Goal: Task Accomplishment & Management: Manage account settings

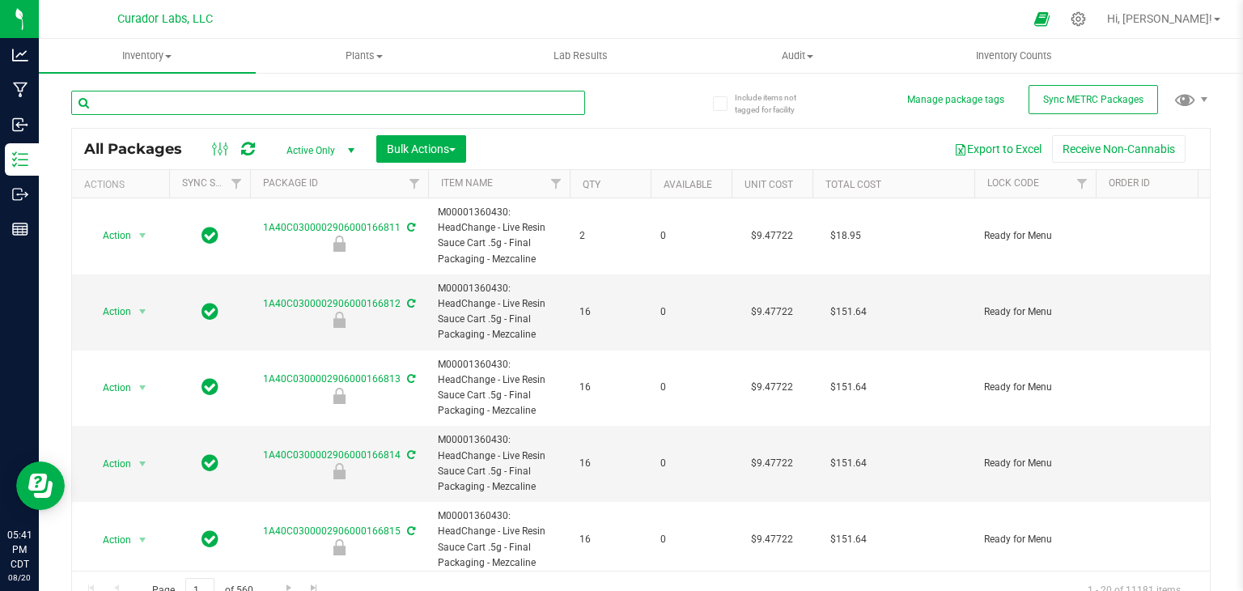
click at [288, 113] on input "text" at bounding box center [328, 103] width 514 height 24
click at [304, 101] on input "text" at bounding box center [328, 103] width 514 height 24
paste input "Bulk Fresh Frozen - Compound Z #2"
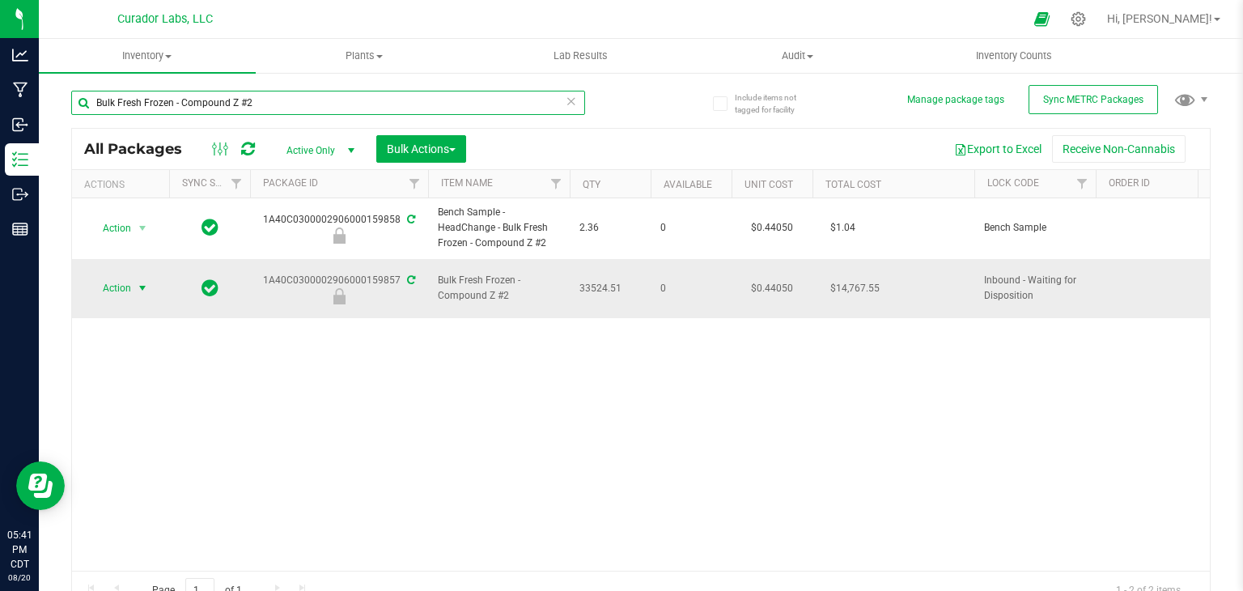
type input "Bulk Fresh Frozen - Compound Z #2"
click at [125, 282] on span "Action" at bounding box center [110, 288] width 44 height 23
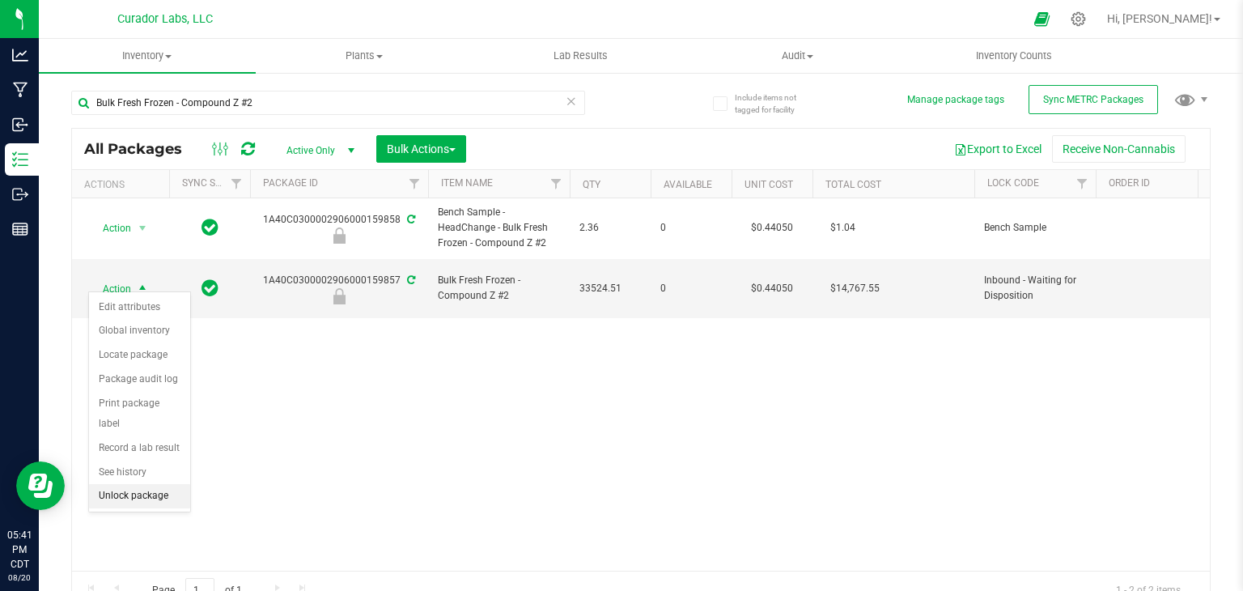
click at [143, 484] on li "Unlock package" at bounding box center [139, 496] width 101 height 24
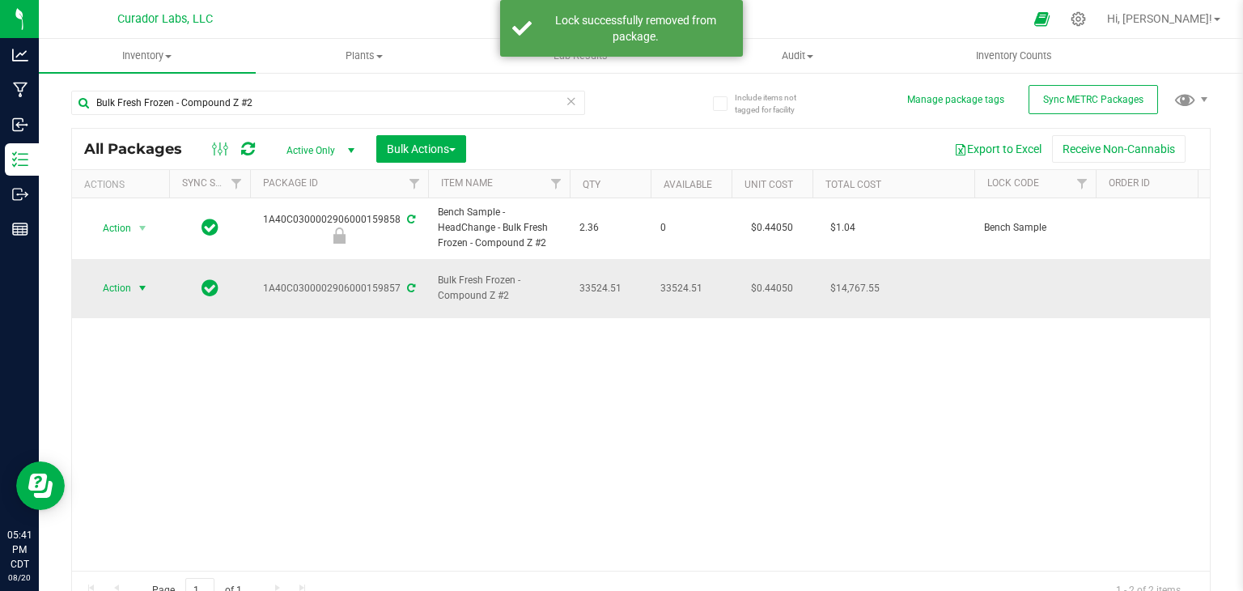
click at [123, 278] on span "Action" at bounding box center [110, 288] width 44 height 23
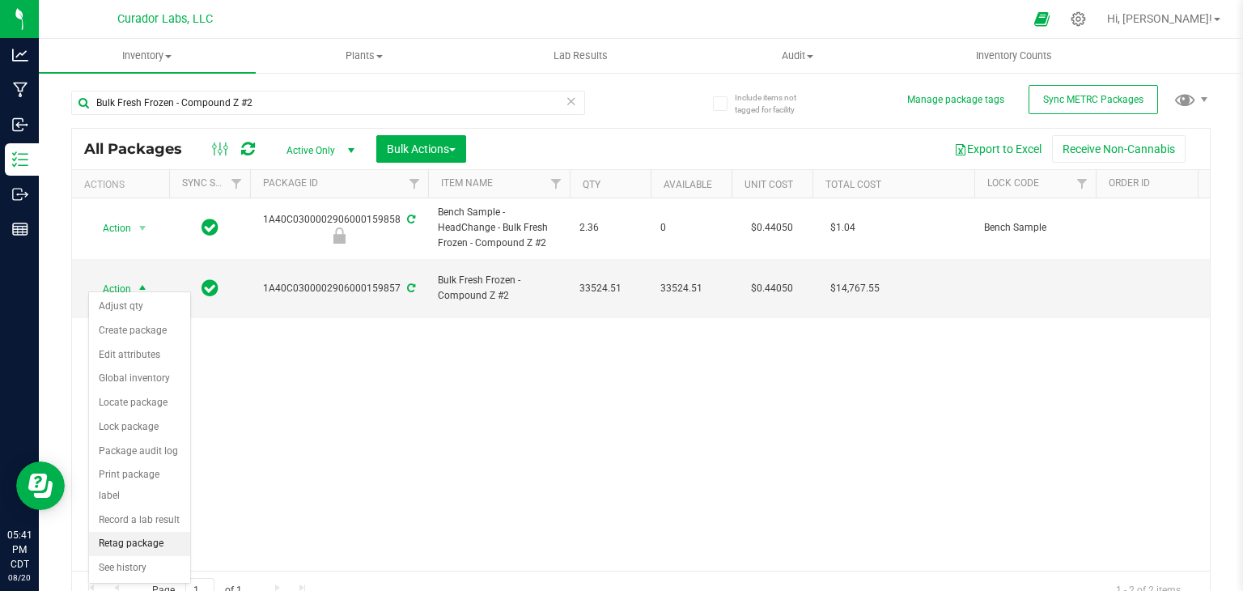
click at [126, 532] on li "Retag package" at bounding box center [139, 544] width 101 height 24
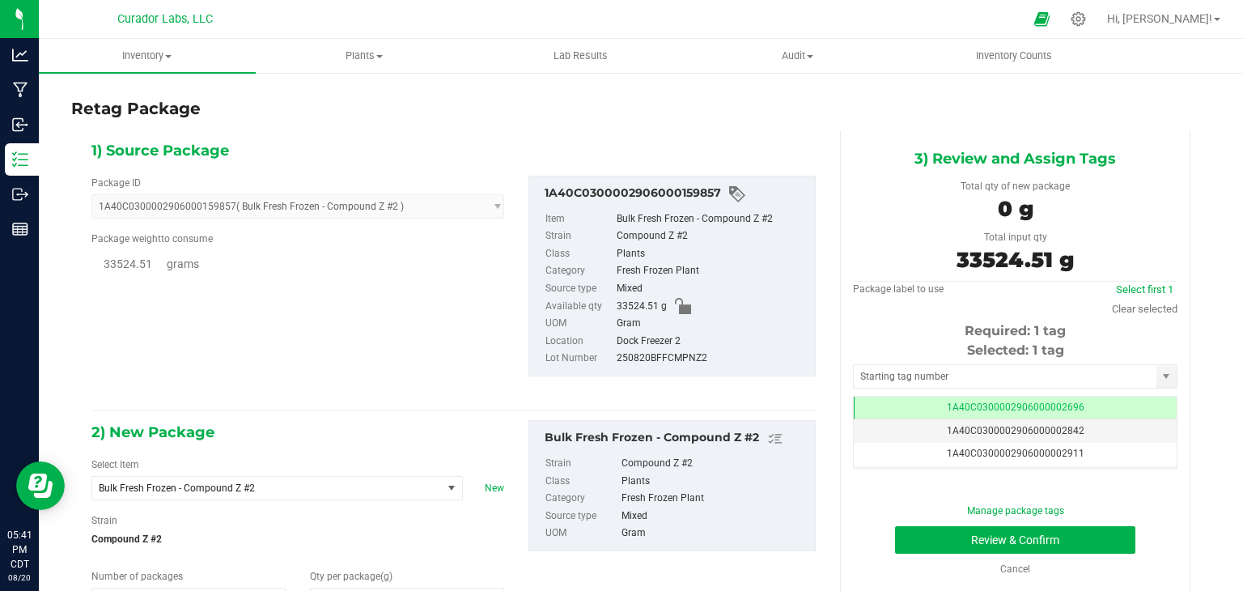
type input "0.0000"
click at [265, 487] on span "Bulk Fresh Frozen - Compound Z #2" at bounding box center [260, 487] width 323 height 11
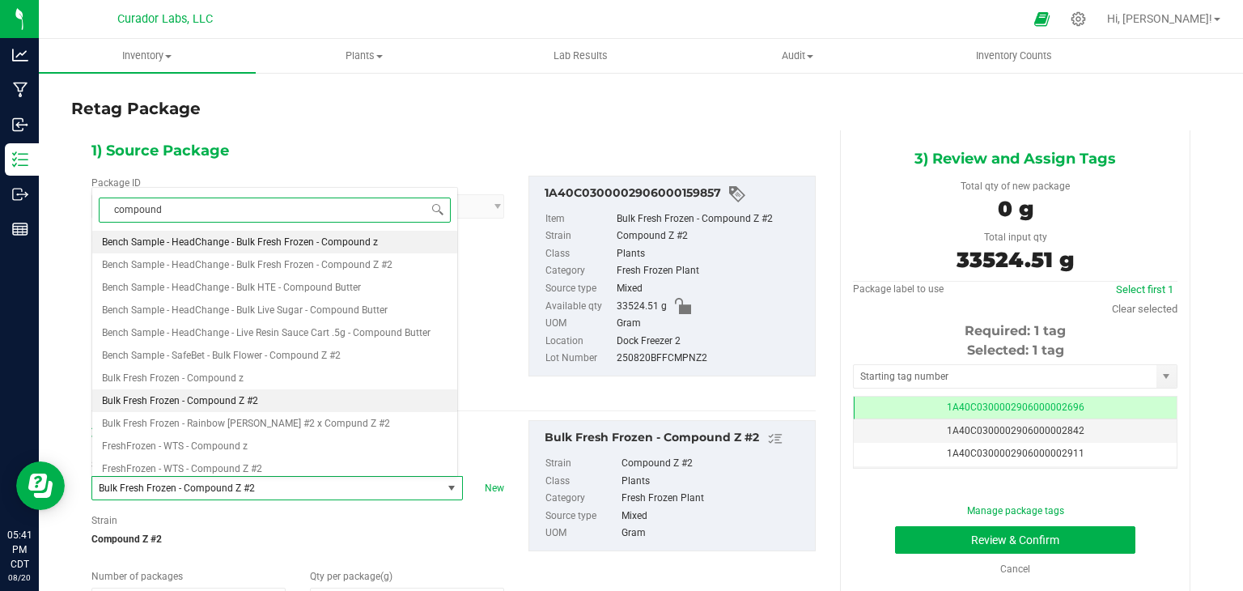
type input "compound z"
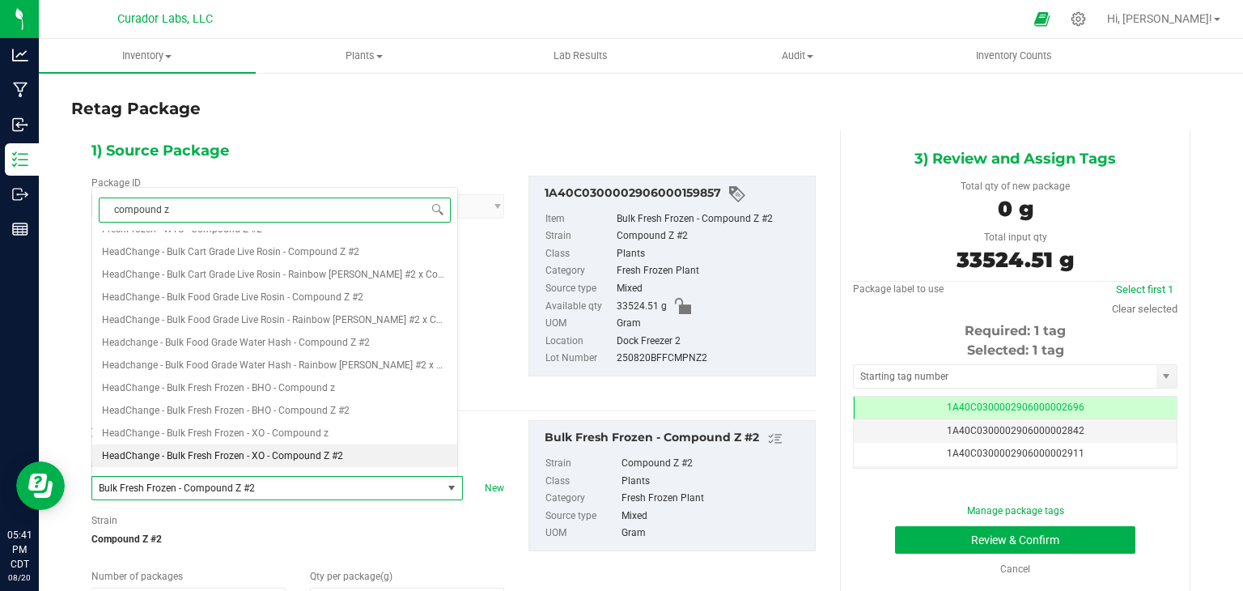
click at [282, 452] on span "HeadChange - Bulk Fresh Frozen - XO - Compound Z #2" at bounding box center [222, 455] width 241 height 11
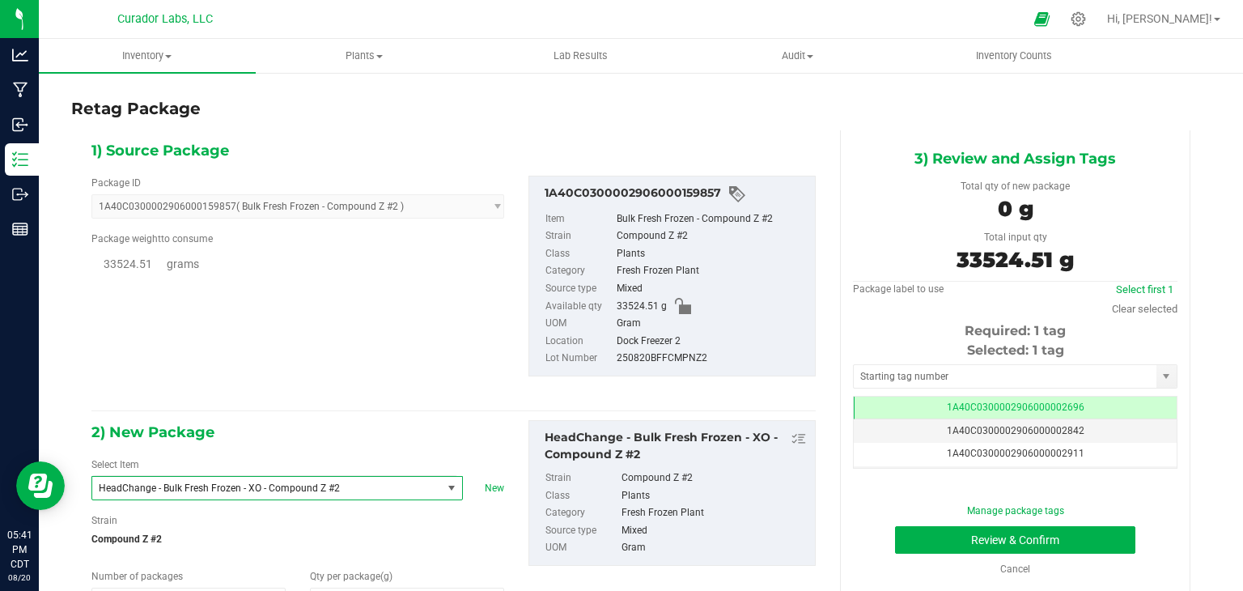
type input "0.0000"
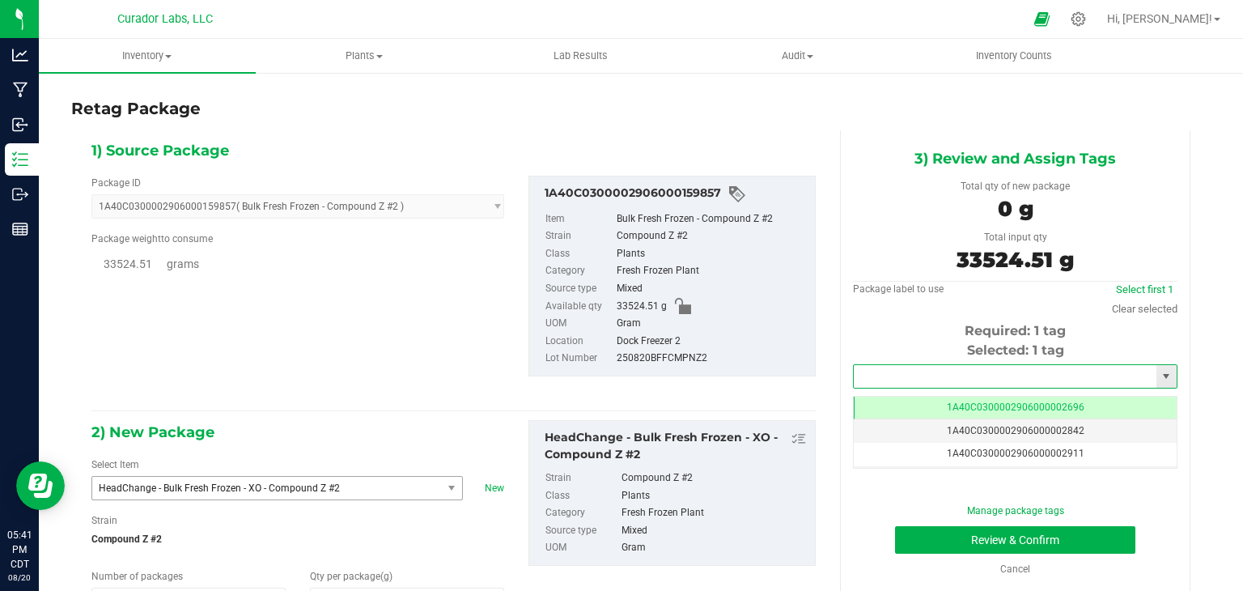
click at [955, 370] on input "text" at bounding box center [1005, 376] width 303 height 23
click at [940, 411] on li "1A40C0300002906000159871" at bounding box center [1005, 404] width 319 height 24
type input "1A40C0300002906000159871"
click at [873, 314] on div "Package label to use Select first 1 Clear selected" at bounding box center [1015, 300] width 325 height 36
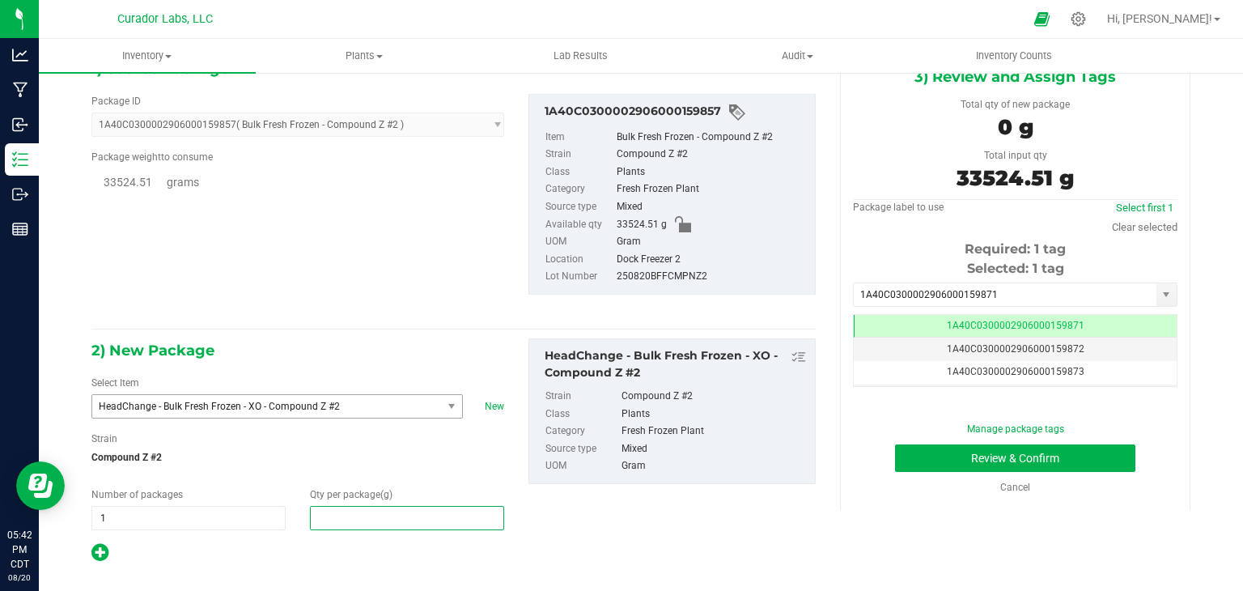
click at [367, 506] on span at bounding box center [407, 518] width 194 height 24
type input "33524.51"
type input "33,524.5100"
click at [898, 452] on button "Review & Confirm" at bounding box center [1015, 458] width 240 height 28
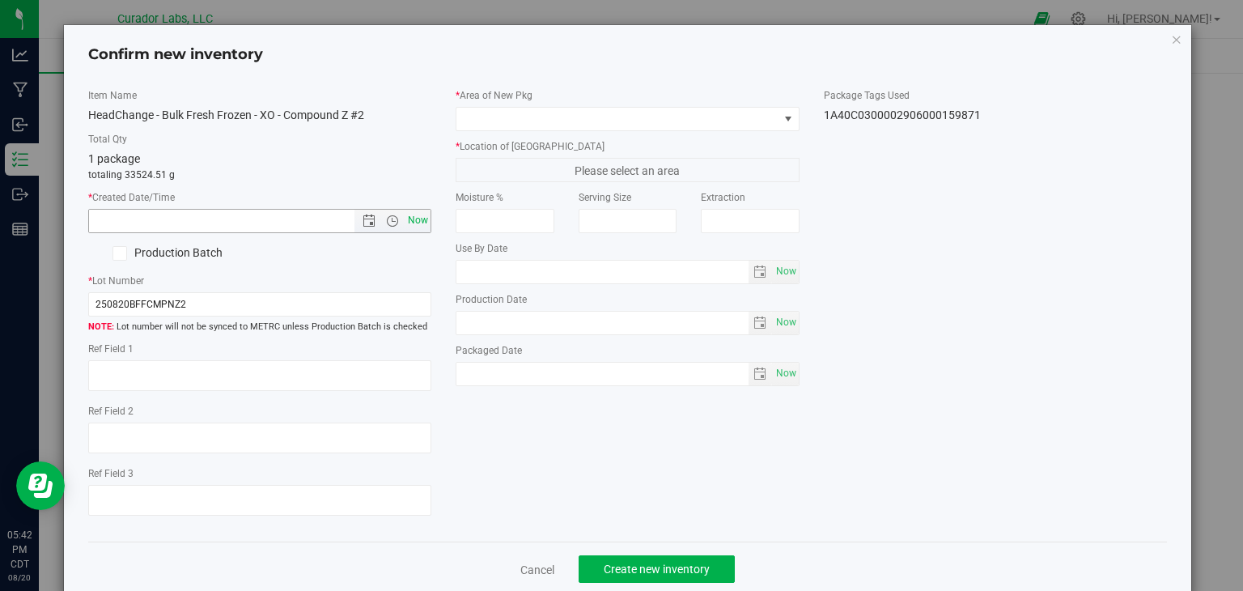
click at [408, 224] on span "Now" at bounding box center [419, 220] width 28 height 23
type input "[DATE] 5:42 PM"
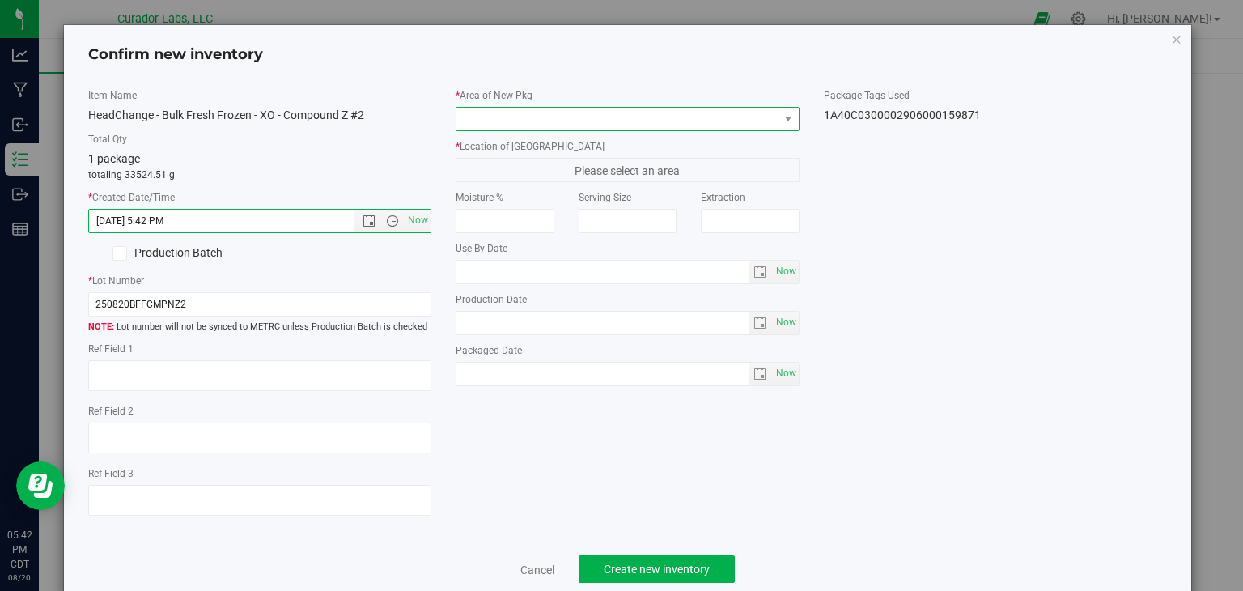
click at [584, 111] on span at bounding box center [618, 119] width 322 height 23
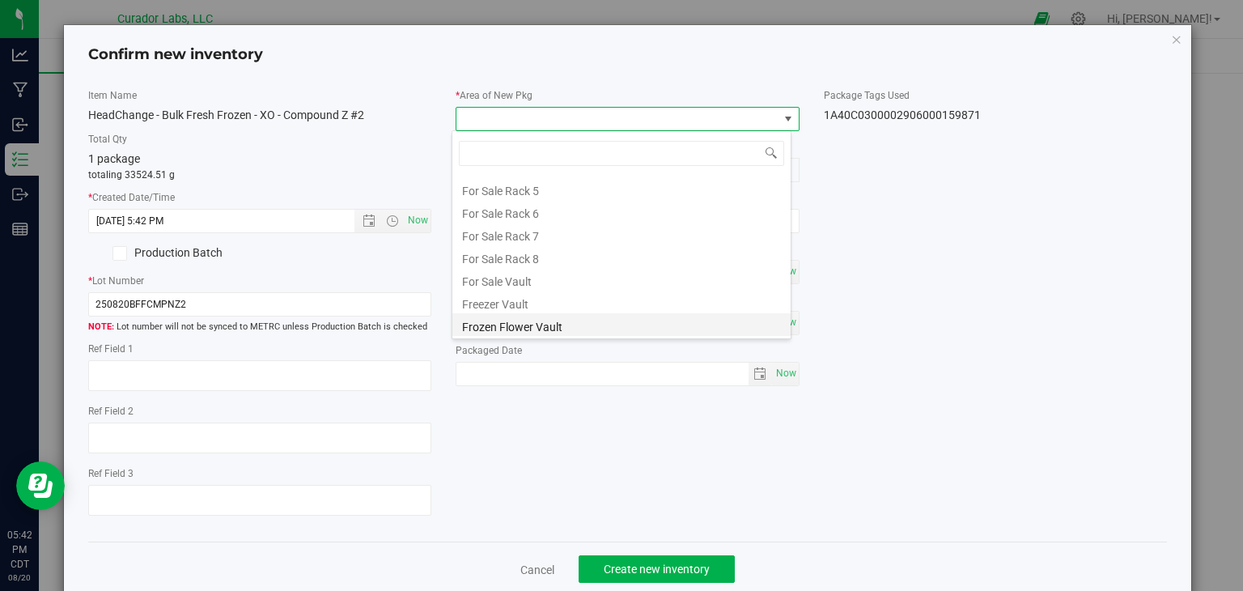
type input "v"
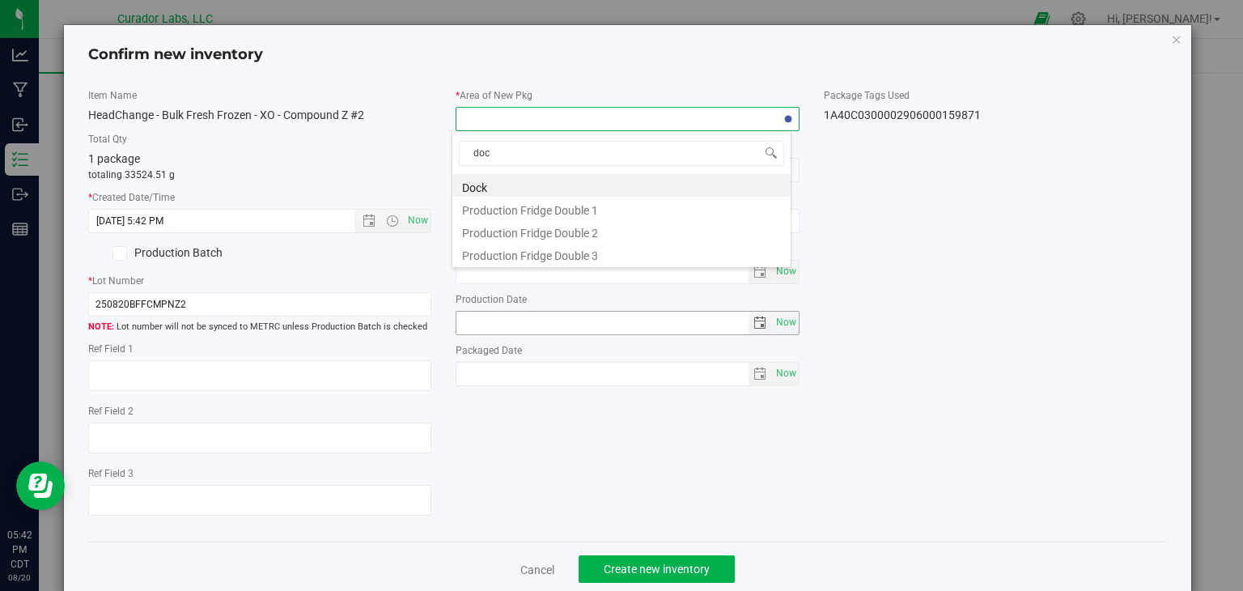
type input "dock"
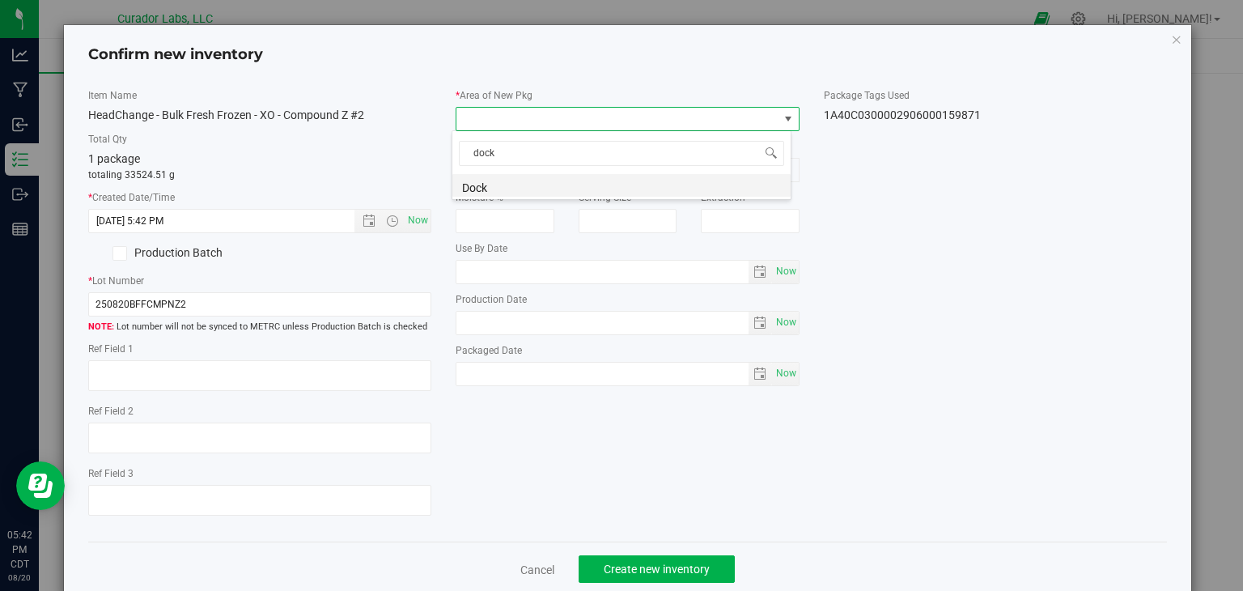
click at [537, 181] on li "Dock" at bounding box center [621, 185] width 338 height 23
click at [557, 172] on span "Dock Freezer 1" at bounding box center [618, 170] width 322 height 23
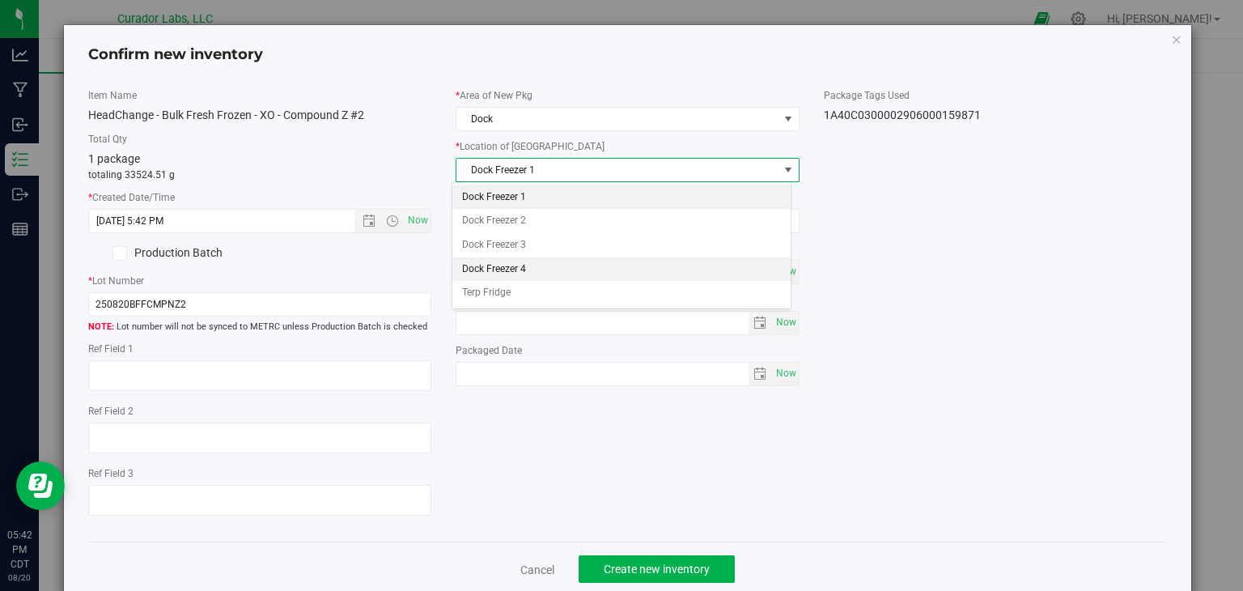
click at [533, 263] on li "Dock Freezer 4" at bounding box center [621, 269] width 338 height 24
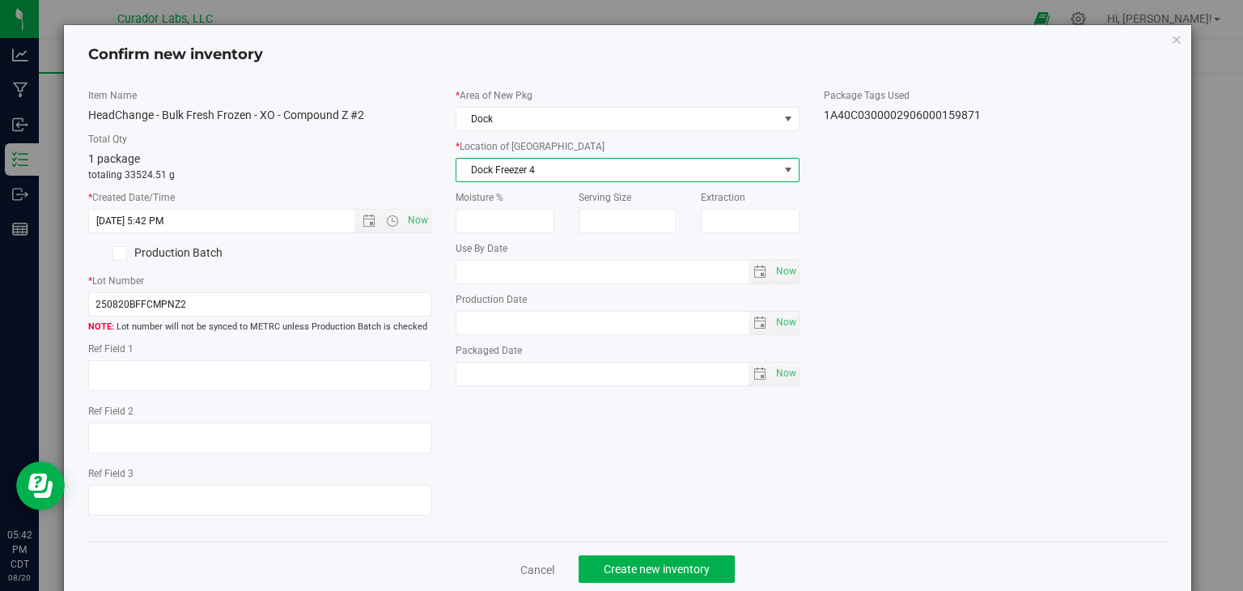
click at [595, 168] on span "Dock Freezer 4" at bounding box center [618, 170] width 322 height 23
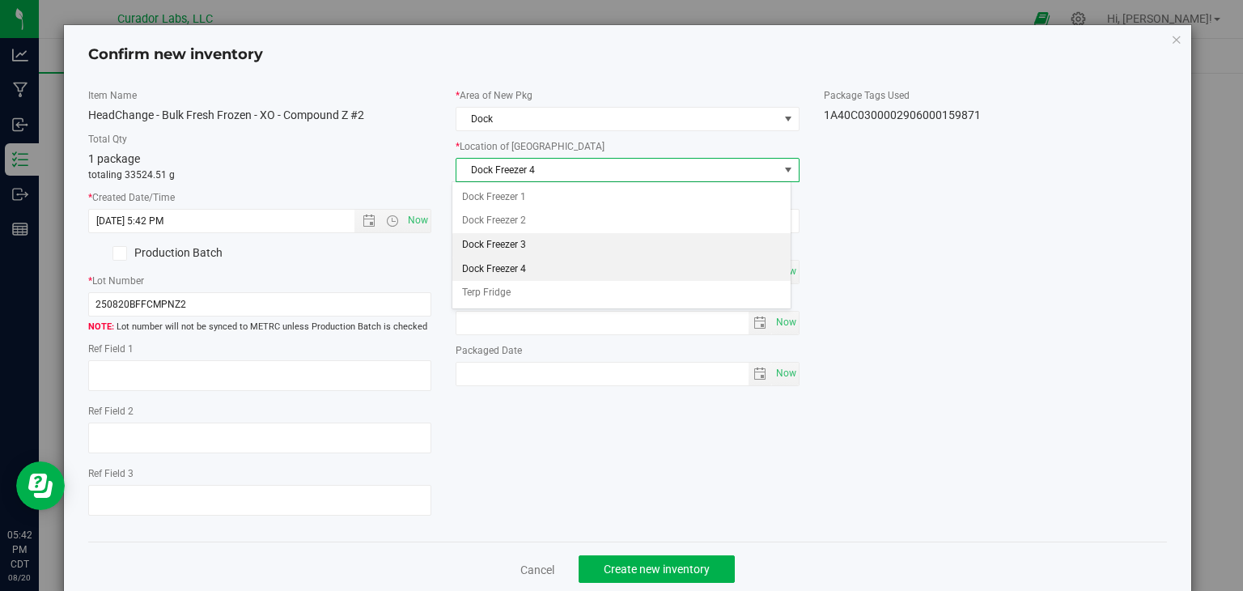
click at [568, 246] on li "Dock Freezer 3" at bounding box center [621, 245] width 338 height 24
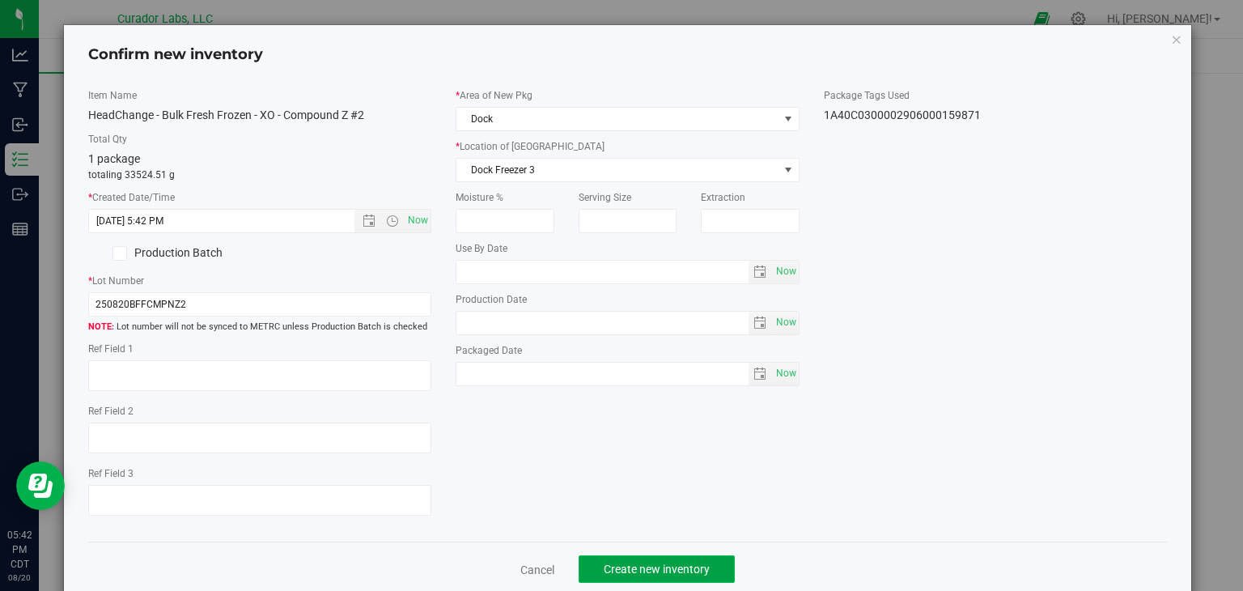
click at [604, 564] on span "Create new inventory" at bounding box center [657, 569] width 106 height 13
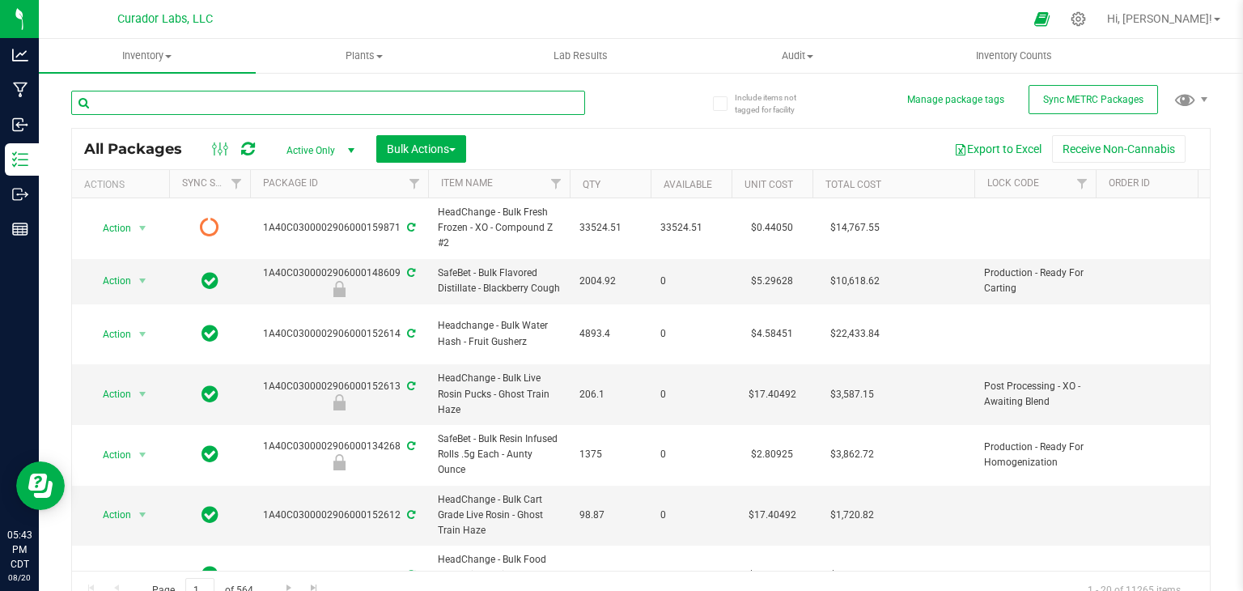
click at [405, 100] on input "text" at bounding box center [328, 103] width 514 height 24
paste input "Bulk Fresh Frozen - Moonbow 112 IX"
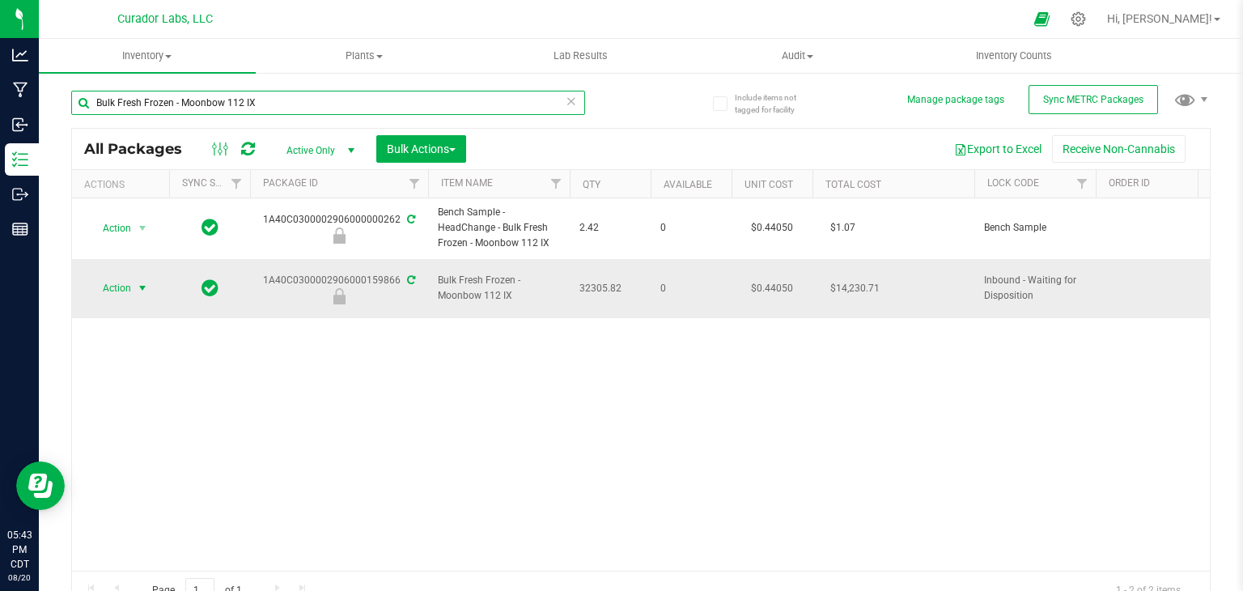
type input "Bulk Fresh Frozen - Moonbow 112 IX"
click at [145, 282] on span "select" at bounding box center [142, 288] width 13 height 13
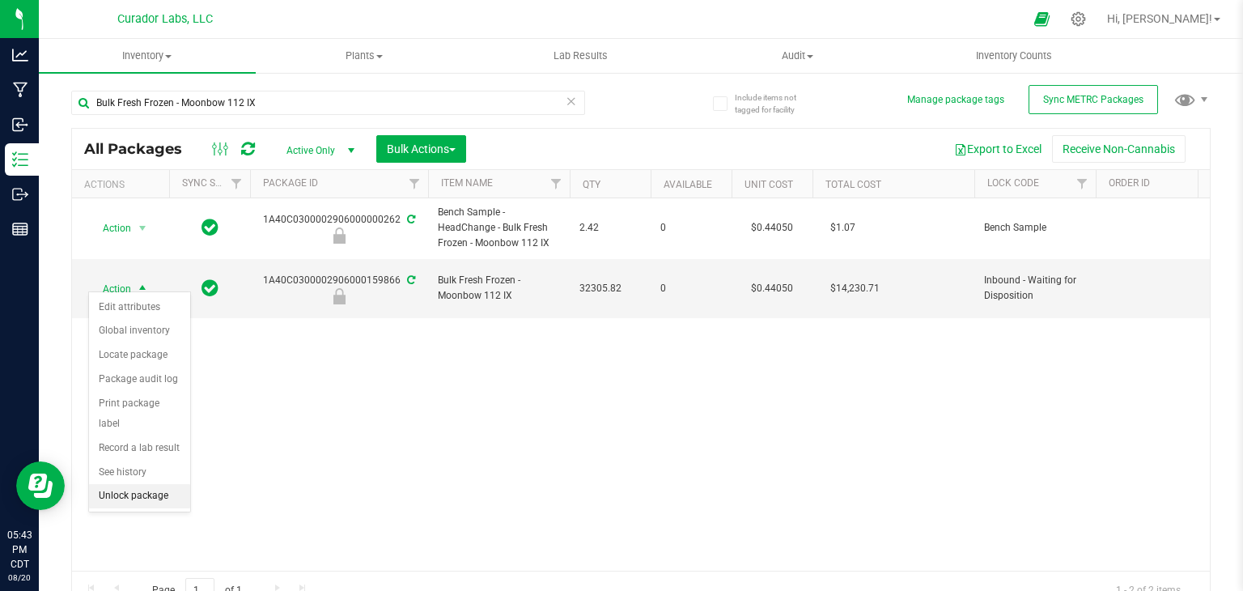
click at [146, 484] on li "Unlock package" at bounding box center [139, 496] width 101 height 24
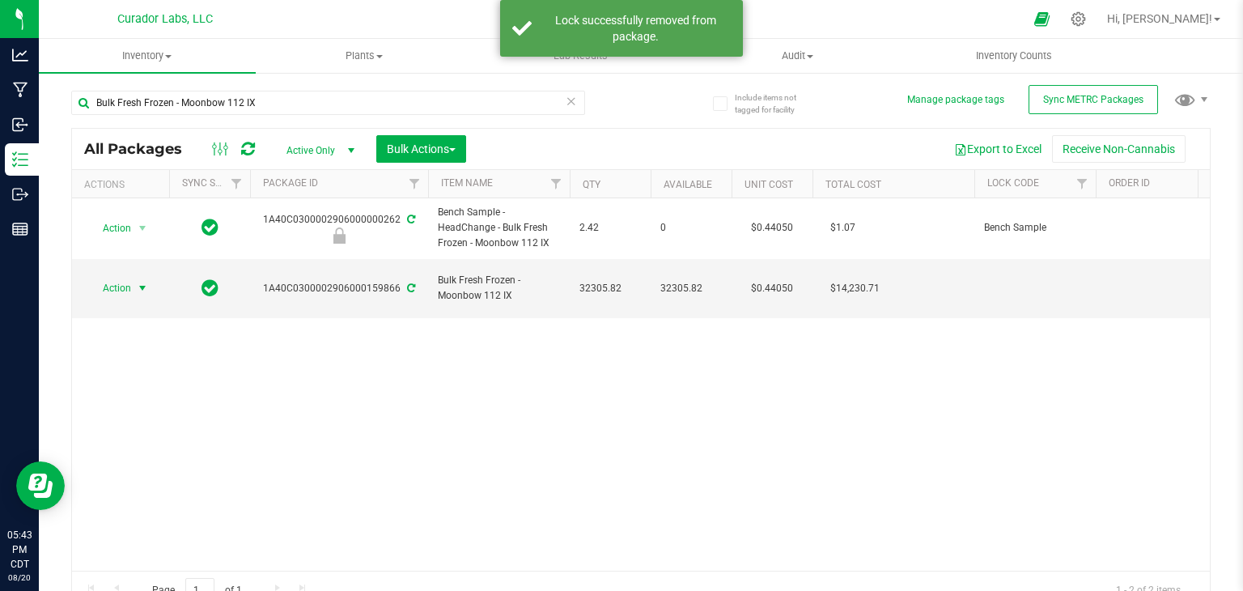
click at [135, 278] on span "select" at bounding box center [143, 288] width 20 height 23
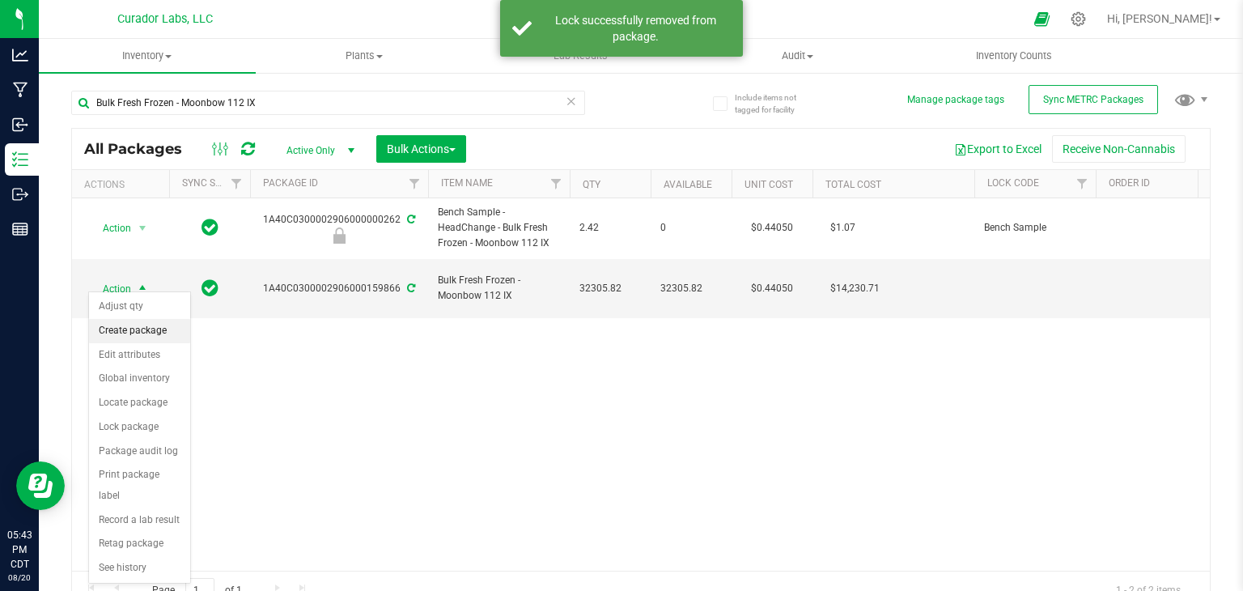
click at [137, 330] on li "Create package" at bounding box center [139, 331] width 101 height 24
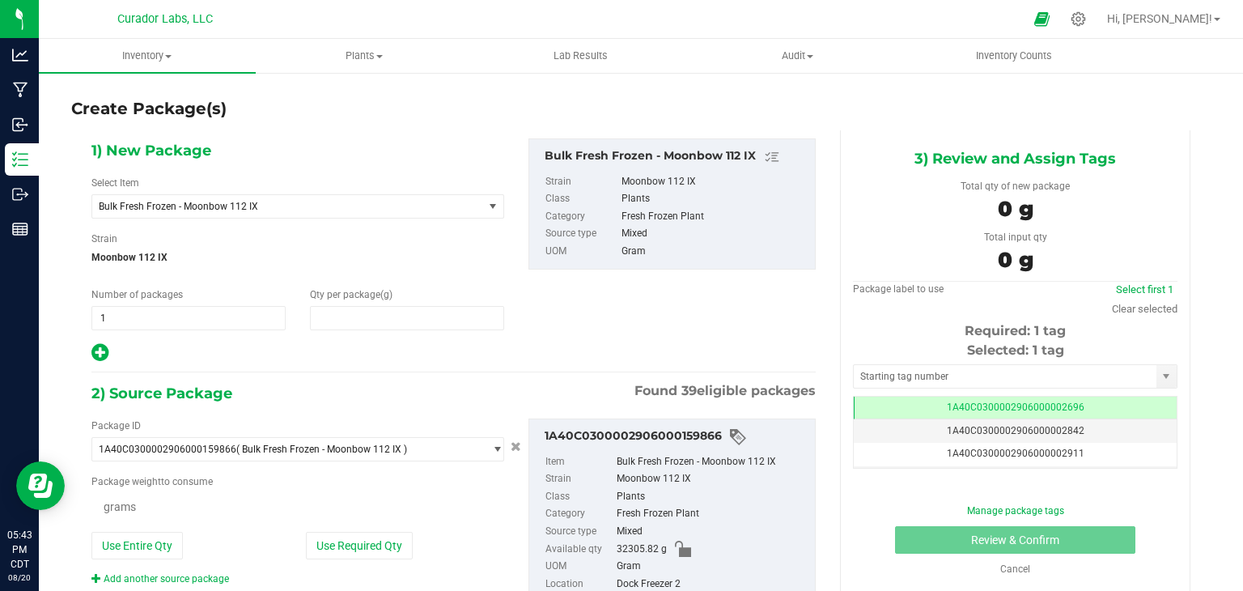
type input "0.0000"
click at [570, 342] on div "1) New Package Select Item Bulk Fresh Frozen - Moonbow 112 IX AIRO - Bench Samp…" at bounding box center [453, 250] width 749 height 225
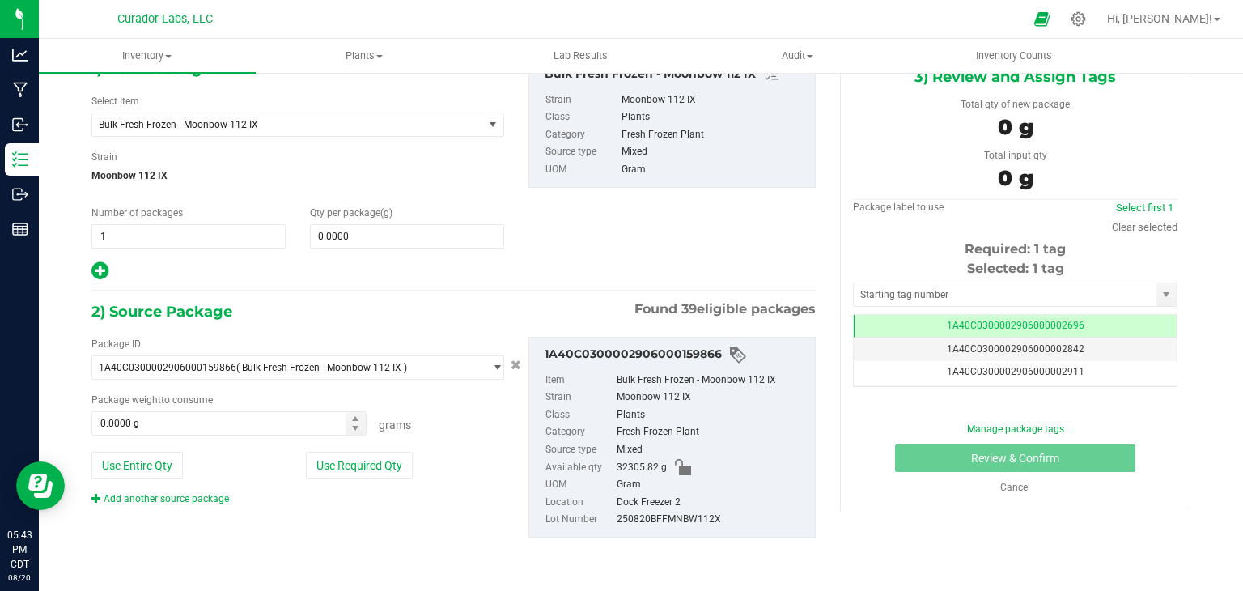
click at [1016, 491] on div "Cancel" at bounding box center [1015, 487] width 90 height 15
click at [1012, 486] on link "Cancel" at bounding box center [1015, 487] width 30 height 11
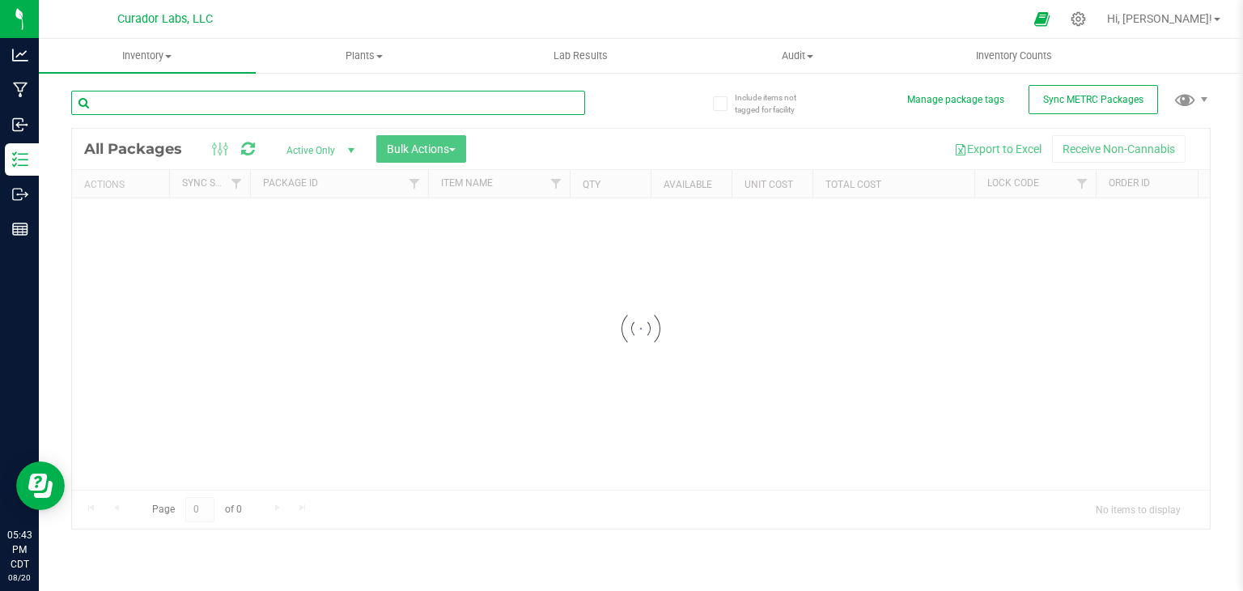
click at [376, 108] on input "text" at bounding box center [328, 103] width 514 height 24
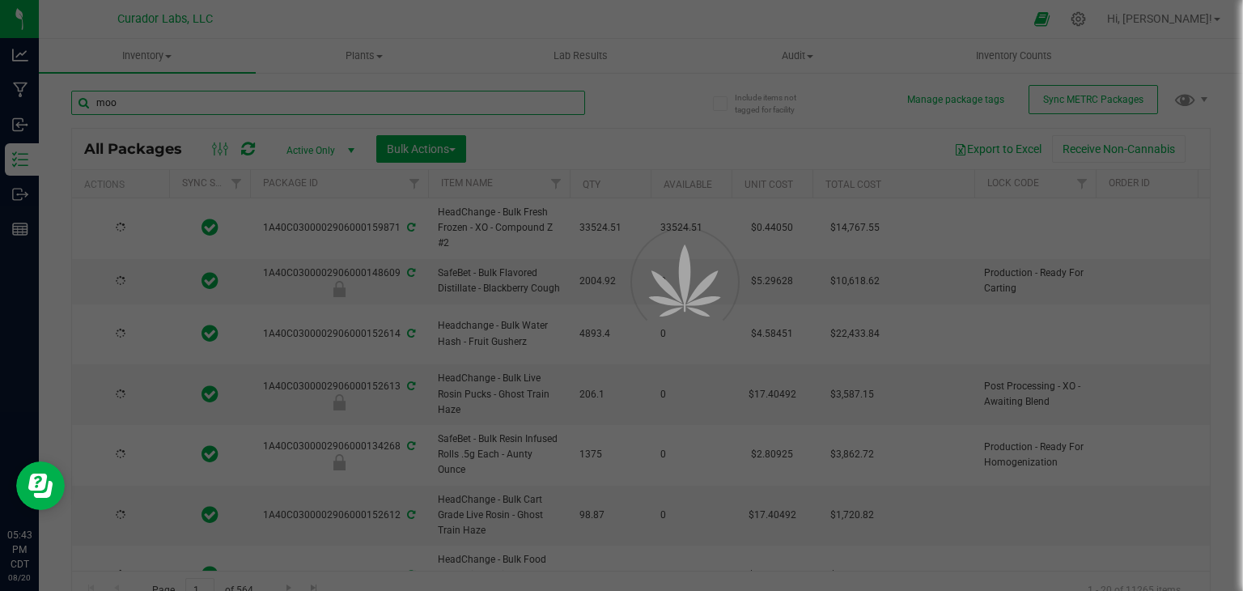
type input "moon"
type input "[DATE]"
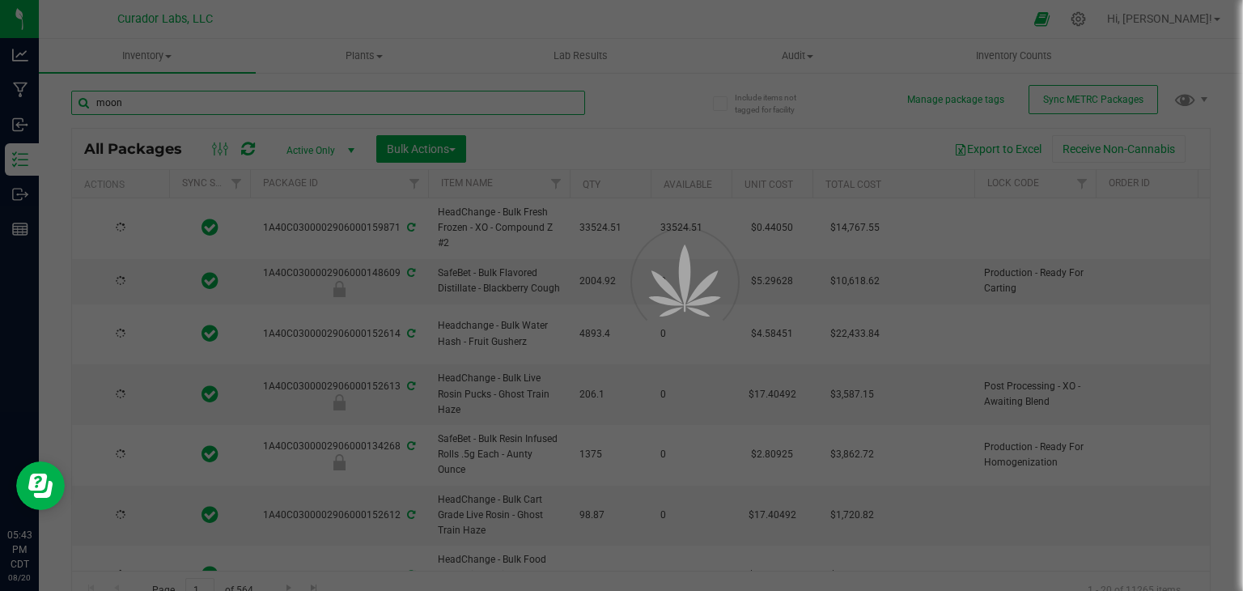
type input "[DATE]"
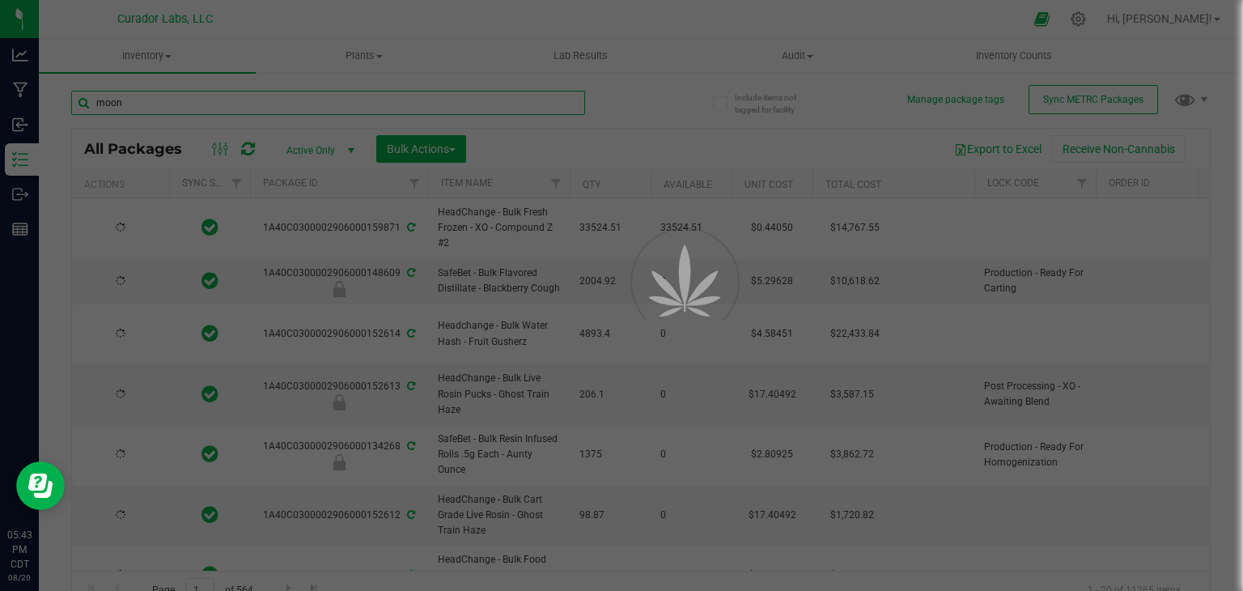
type input "[DATE]"
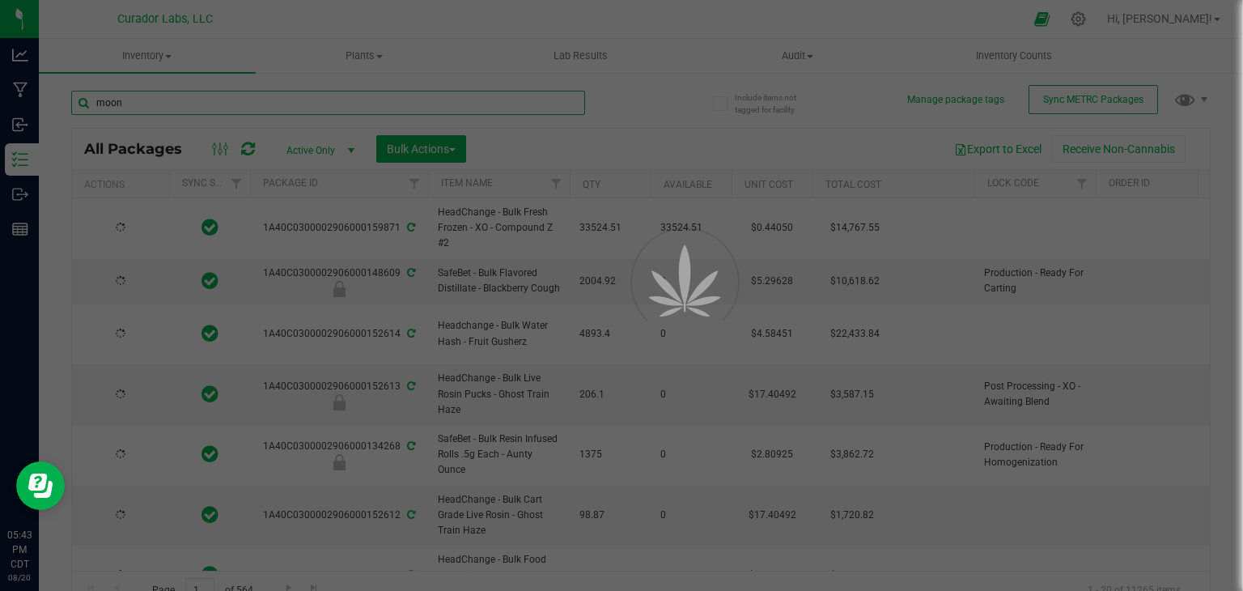
type input "[DATE]"
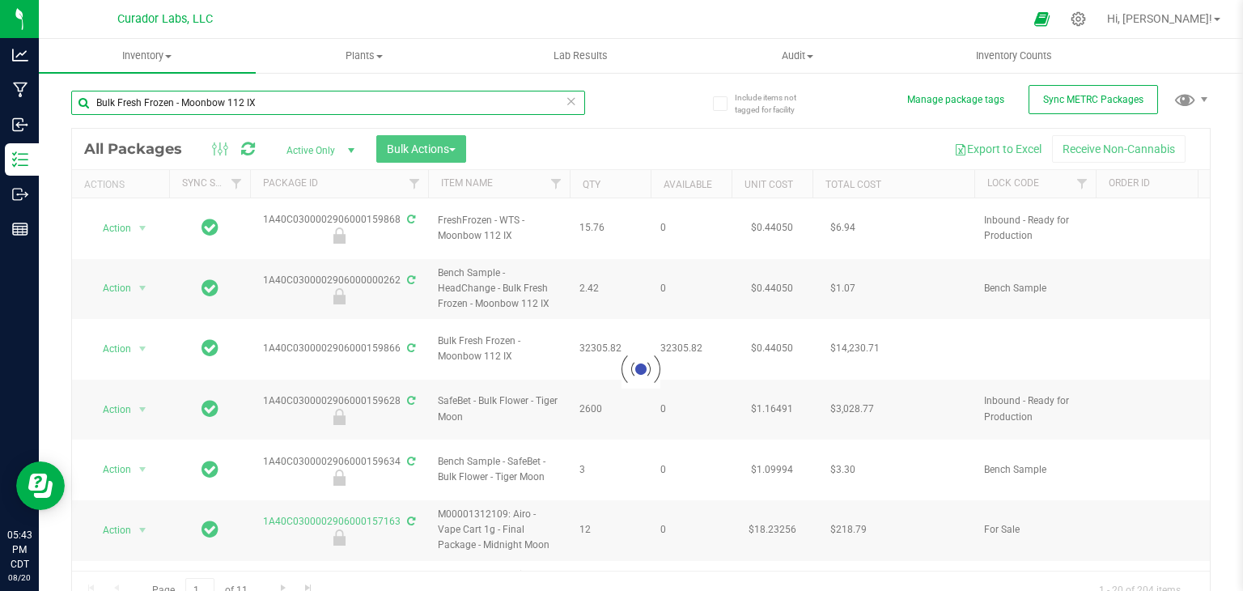
type input "Bulk Fresh Frozen - Moonbow 112 IX"
type input "[DATE]"
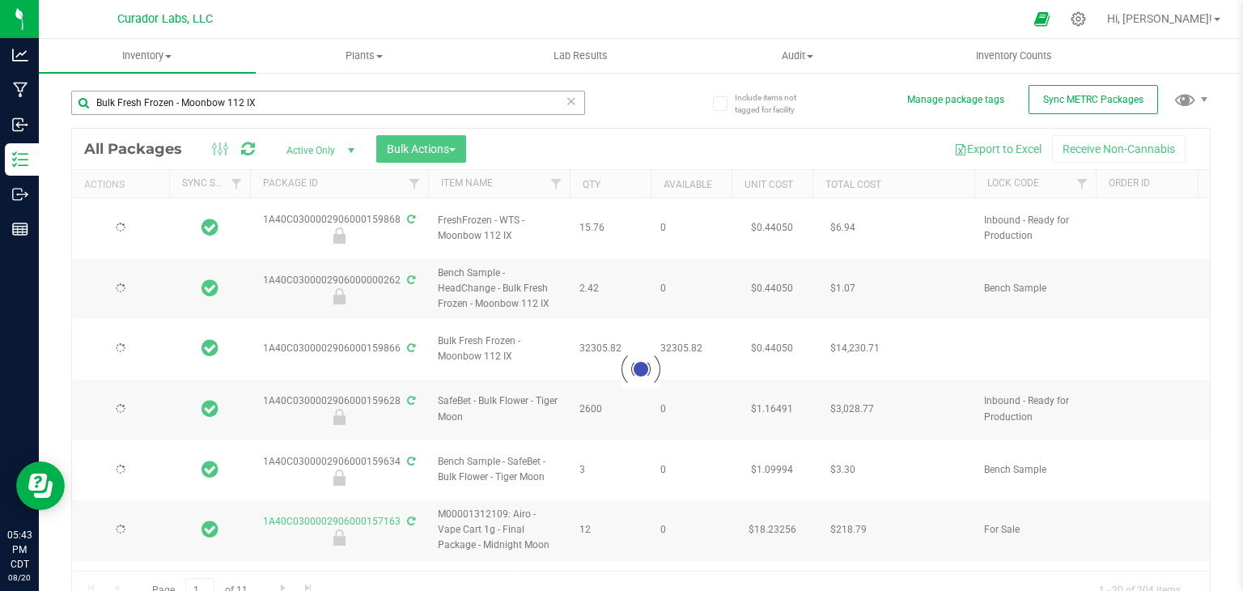
type input "[DATE]"
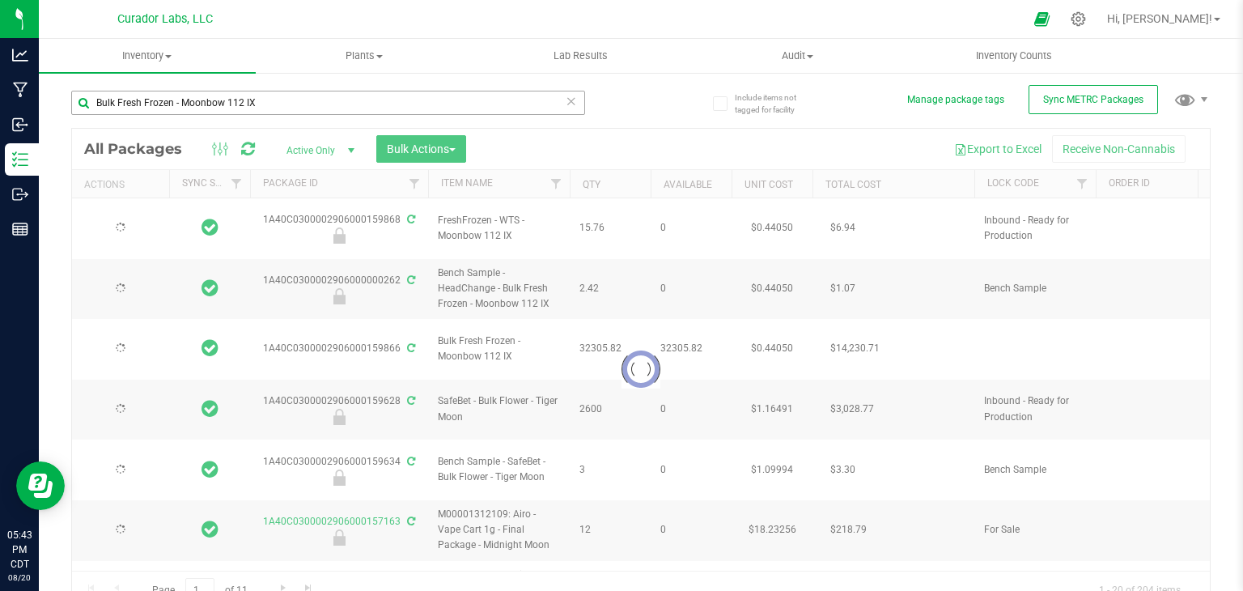
type input "[DATE]"
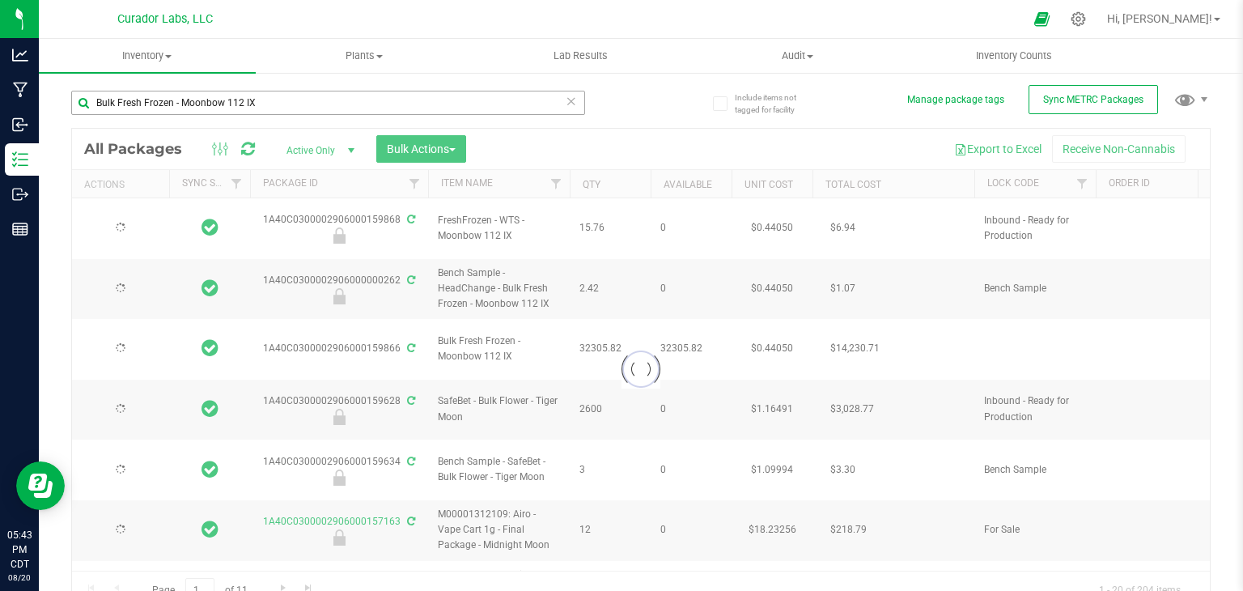
type input "[DATE]"
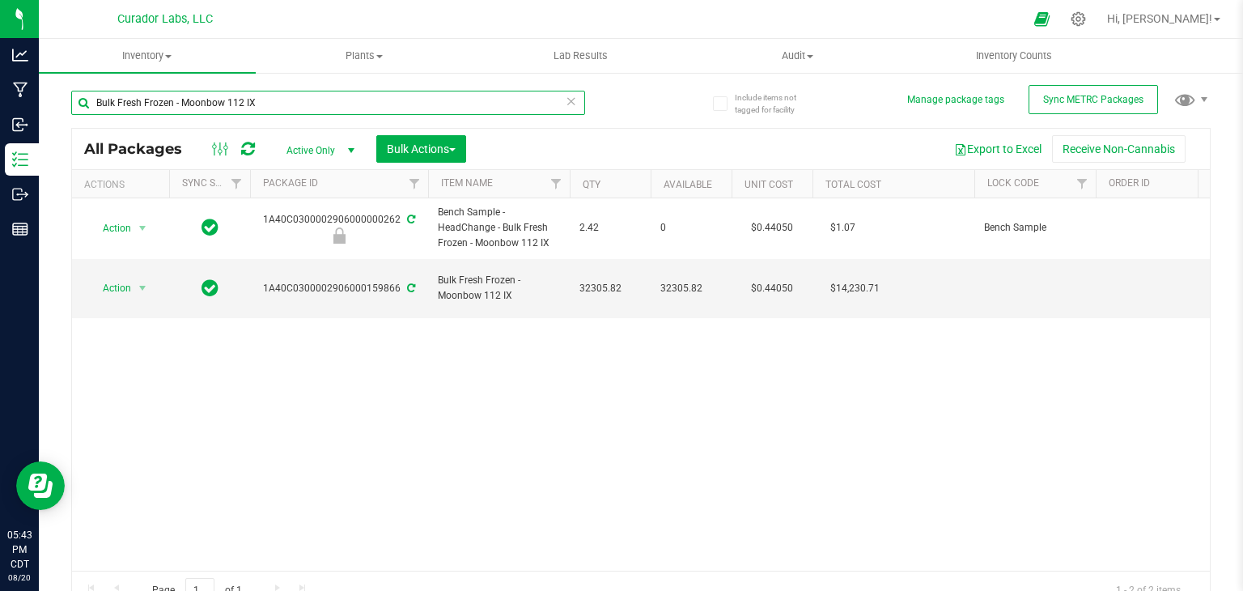
drag, startPoint x: 270, startPoint y: 104, endPoint x: 181, endPoint y: 104, distance: 88.2
click at [181, 104] on input "Bulk Fresh Frozen - Moonbow 112 IX" at bounding box center [328, 103] width 514 height 24
click at [139, 286] on span "select" at bounding box center [142, 288] width 13 height 13
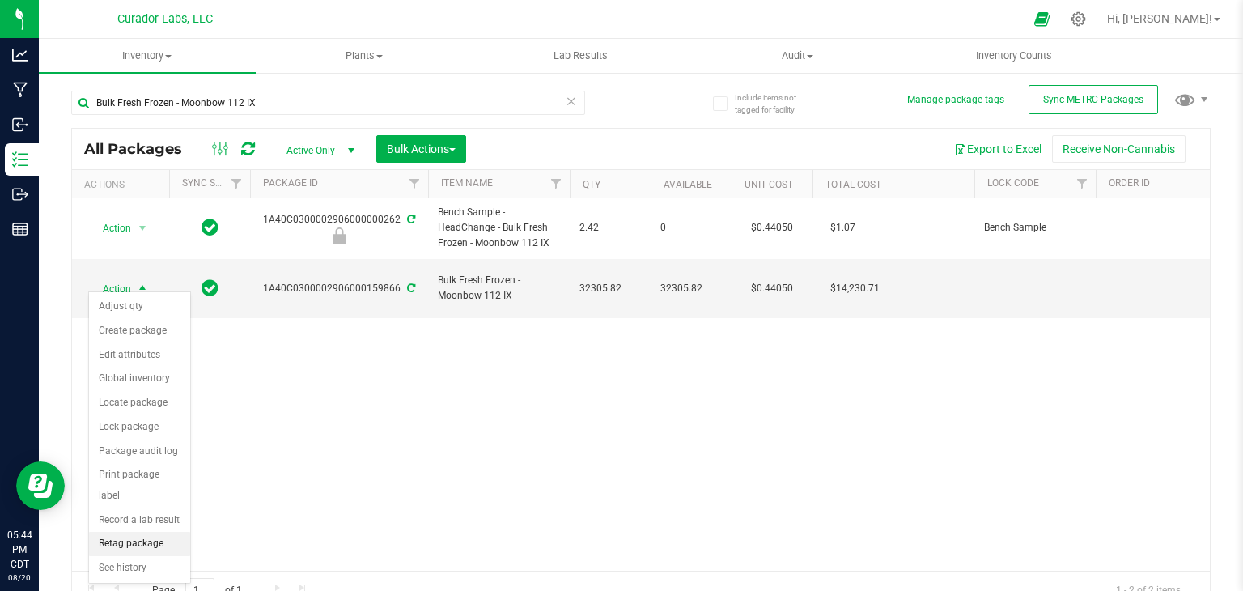
click at [153, 532] on li "Retag package" at bounding box center [139, 544] width 101 height 24
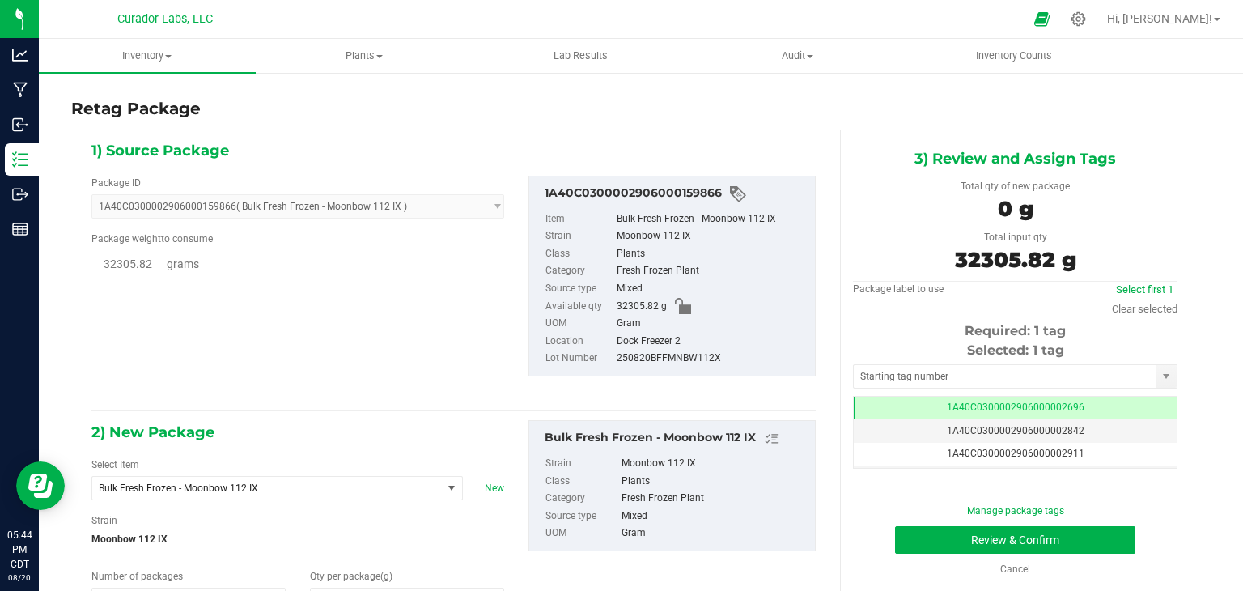
type input "0.0000"
click at [235, 484] on span "Bulk Fresh Frozen - Moonbow 112 IX" at bounding box center [260, 487] width 323 height 11
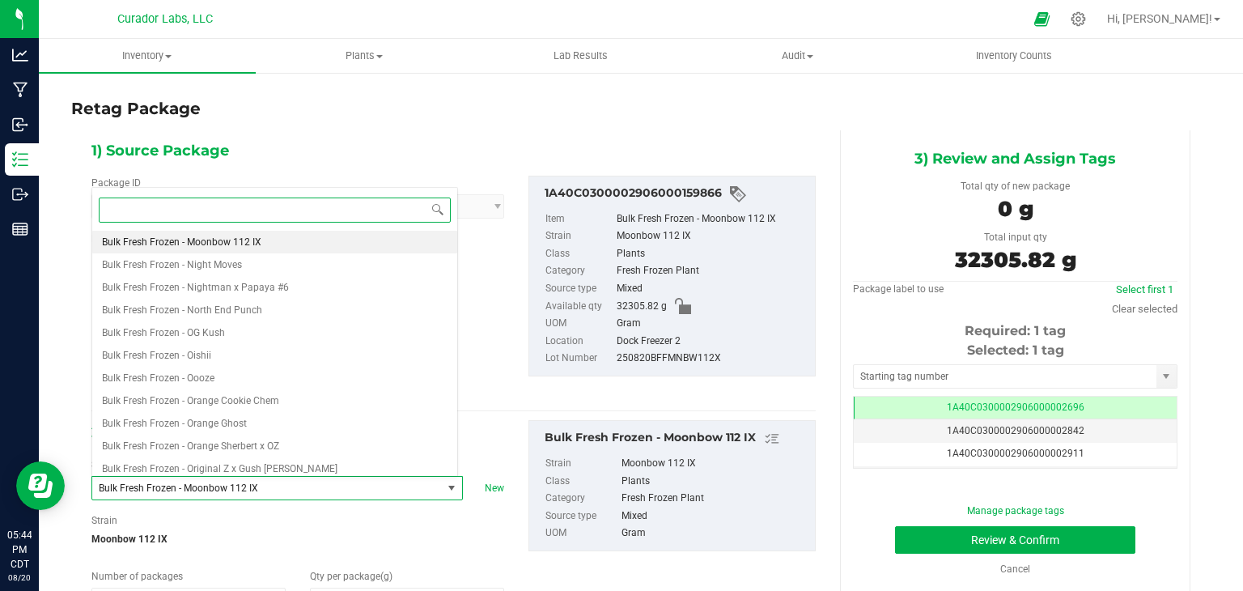
paste input "Moonbow 112 IX"
type input "Moonbow 112 IX"
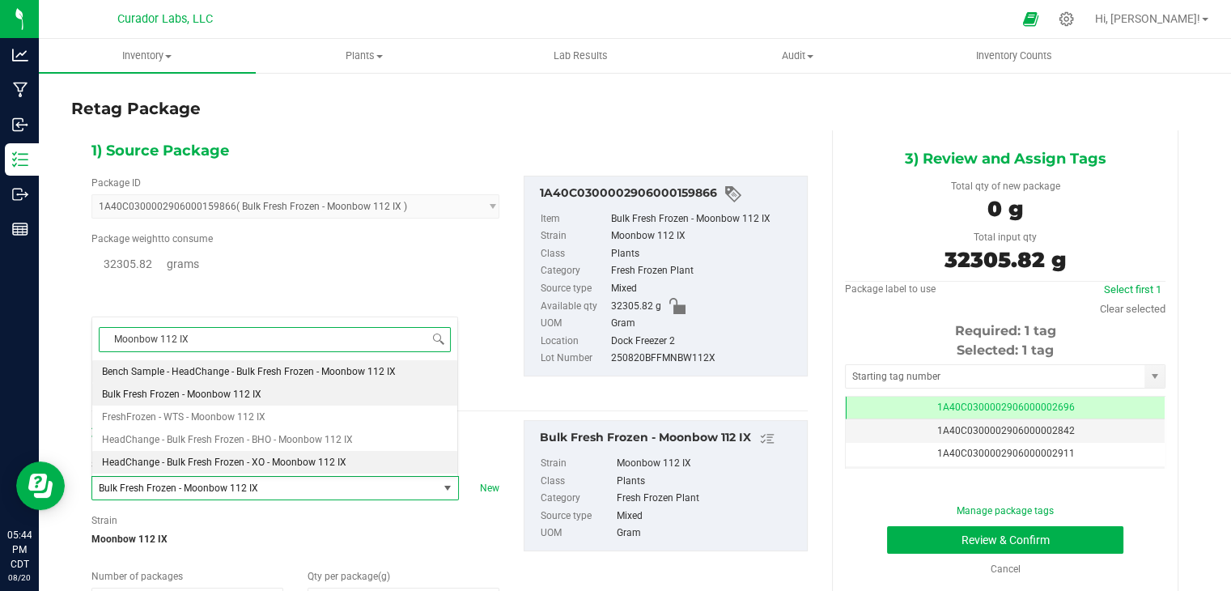
click at [257, 455] on li "HeadChange - Bulk Fresh Frozen - XO - Moonbow 112 IX" at bounding box center [274, 462] width 365 height 23
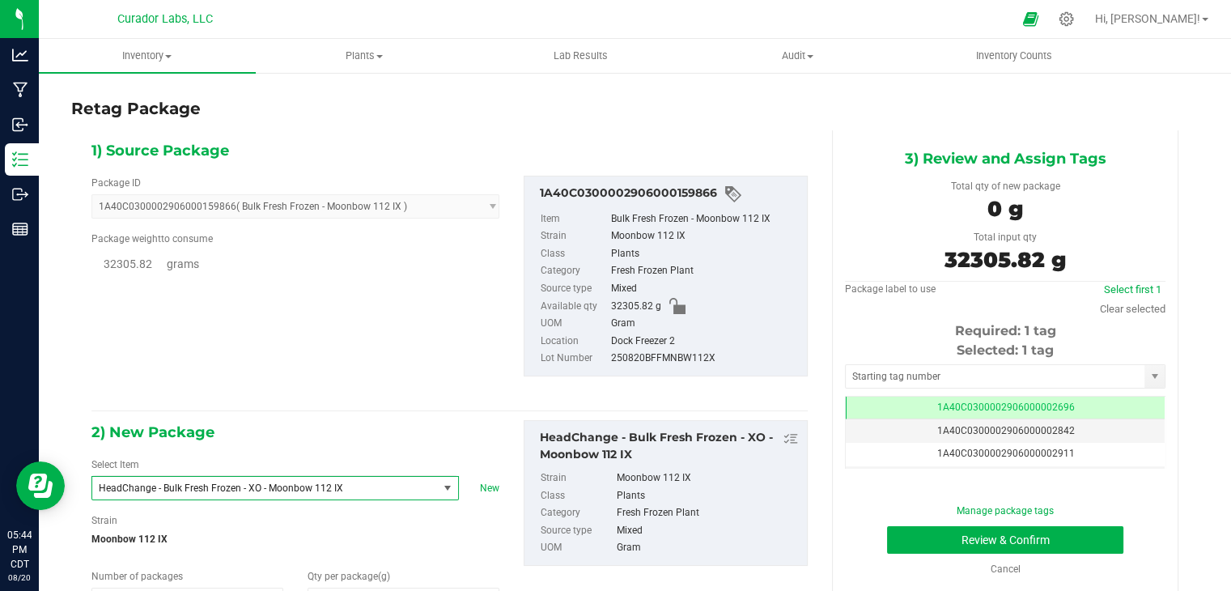
type input "0.0000"
click at [949, 382] on input "text" at bounding box center [1005, 376] width 303 height 23
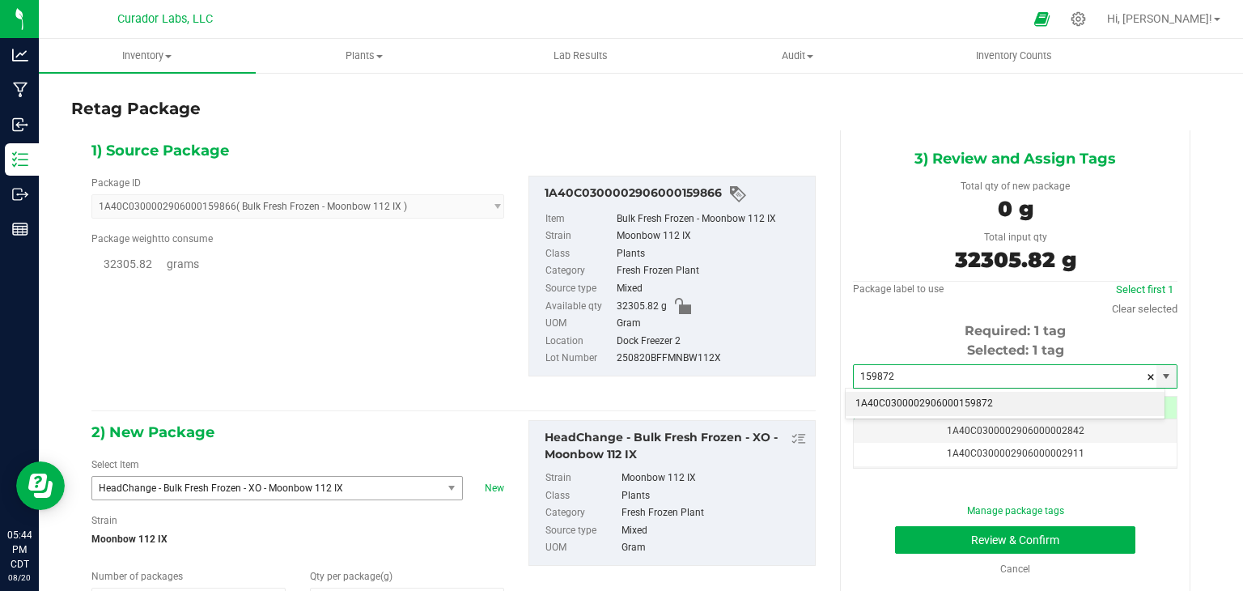
click at [921, 403] on li "1A40C0300002906000159872" at bounding box center [1005, 404] width 319 height 24
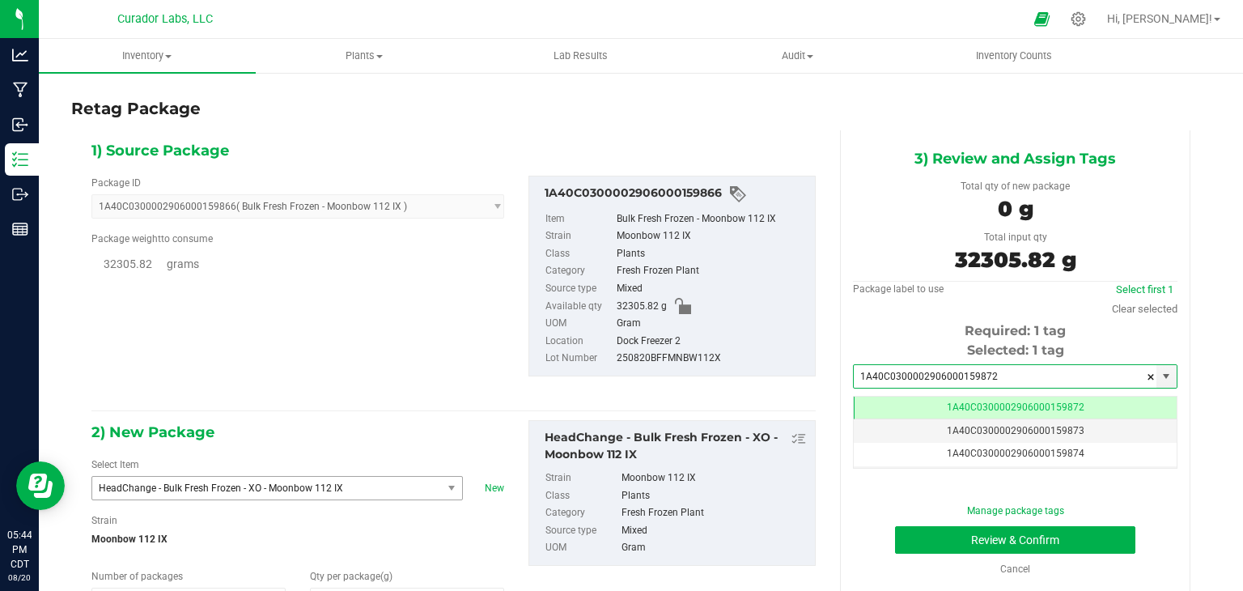
type input "1A40C0300002906000159872"
click at [780, 361] on div "250820BFFMNBW112X" at bounding box center [712, 359] width 190 height 18
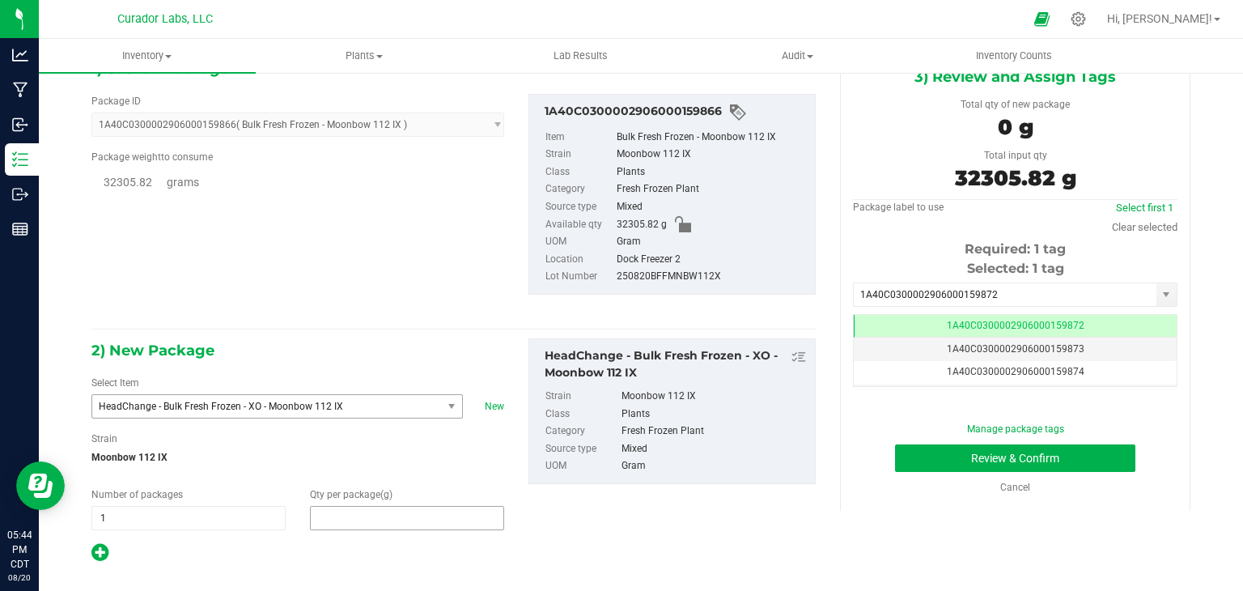
click at [404, 511] on span at bounding box center [407, 518] width 194 height 24
type input "32305.82"
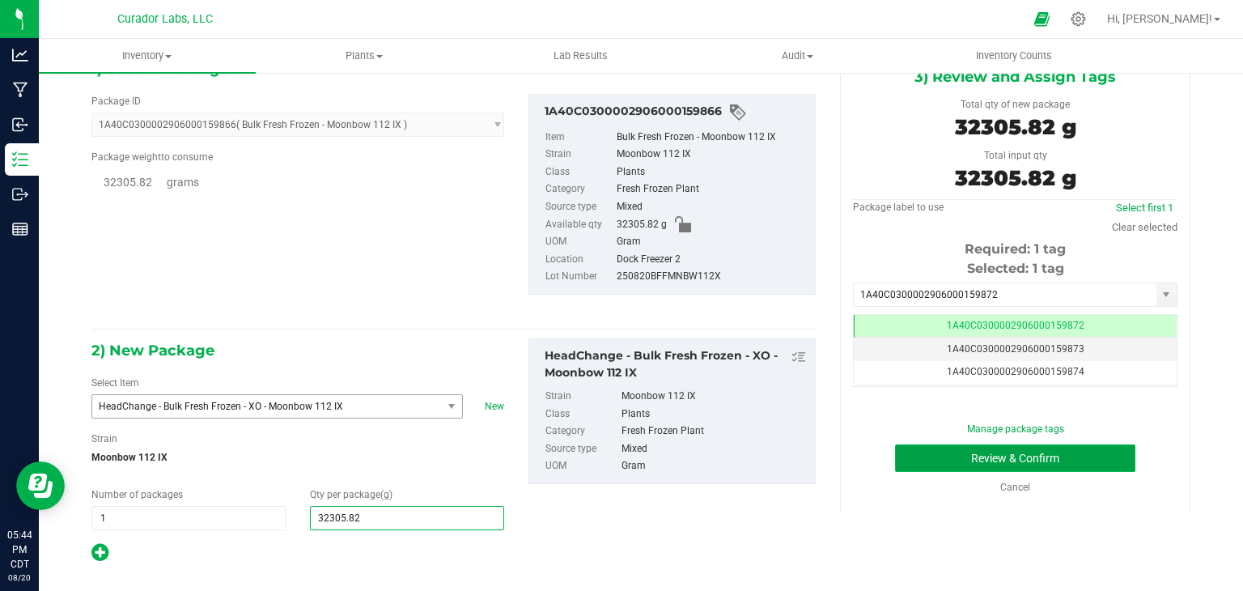
type input "32,305.8200"
click at [944, 450] on button "Review & Confirm" at bounding box center [1015, 458] width 240 height 28
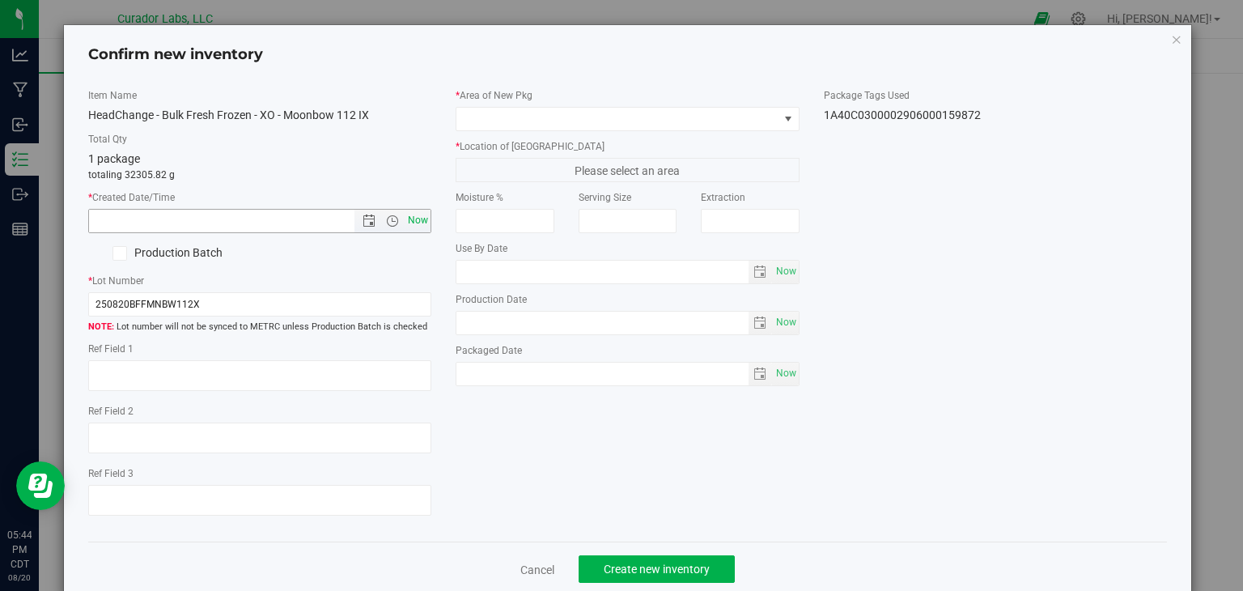
click at [417, 217] on span "Now" at bounding box center [419, 220] width 28 height 23
type input "[DATE] 5:44 PM"
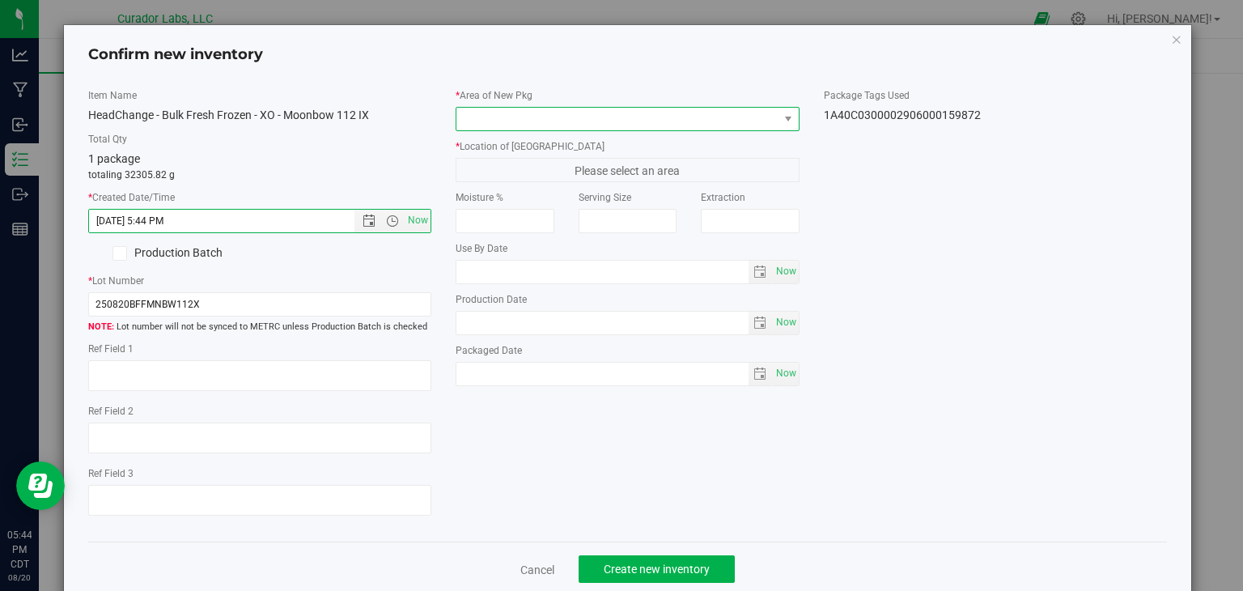
click at [573, 122] on span at bounding box center [618, 119] width 322 height 23
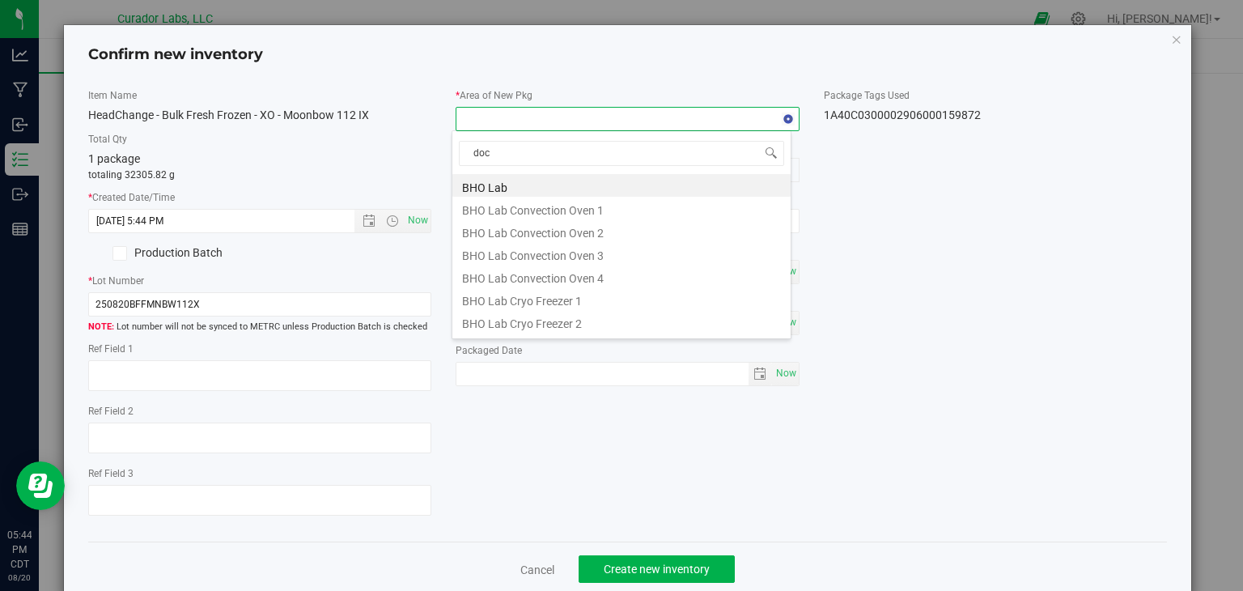
type input "dock"
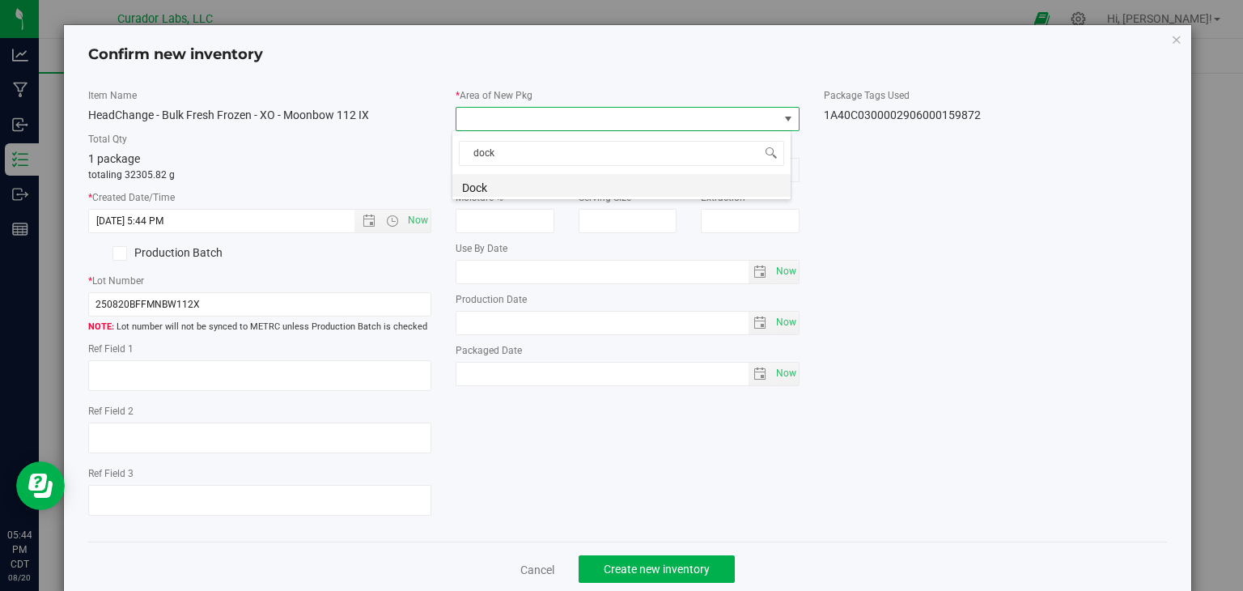
click at [592, 189] on li "Dock" at bounding box center [621, 185] width 338 height 23
click at [619, 169] on span "Dock Freezer 1" at bounding box center [618, 170] width 322 height 23
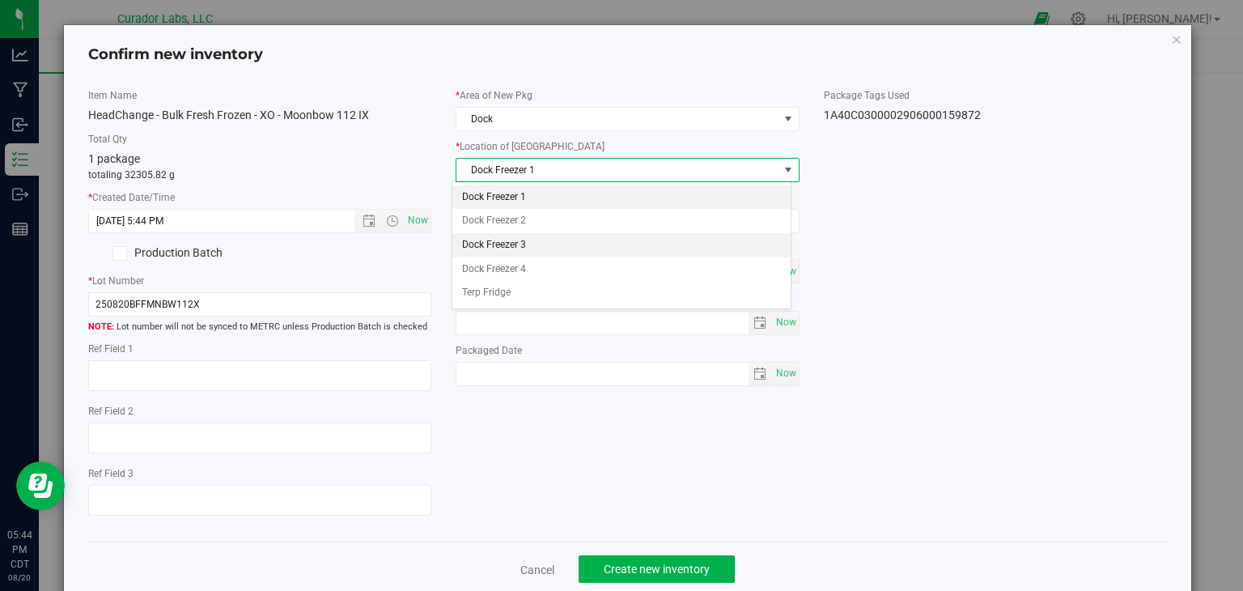
click at [601, 239] on li "Dock Freezer 3" at bounding box center [621, 245] width 338 height 24
click at [634, 449] on div "Item Name HeadChange - Bulk Fresh Frozen - XO - Moonbow 112 IX Total Qty 1 pack…" at bounding box center [628, 308] width 1104 height 441
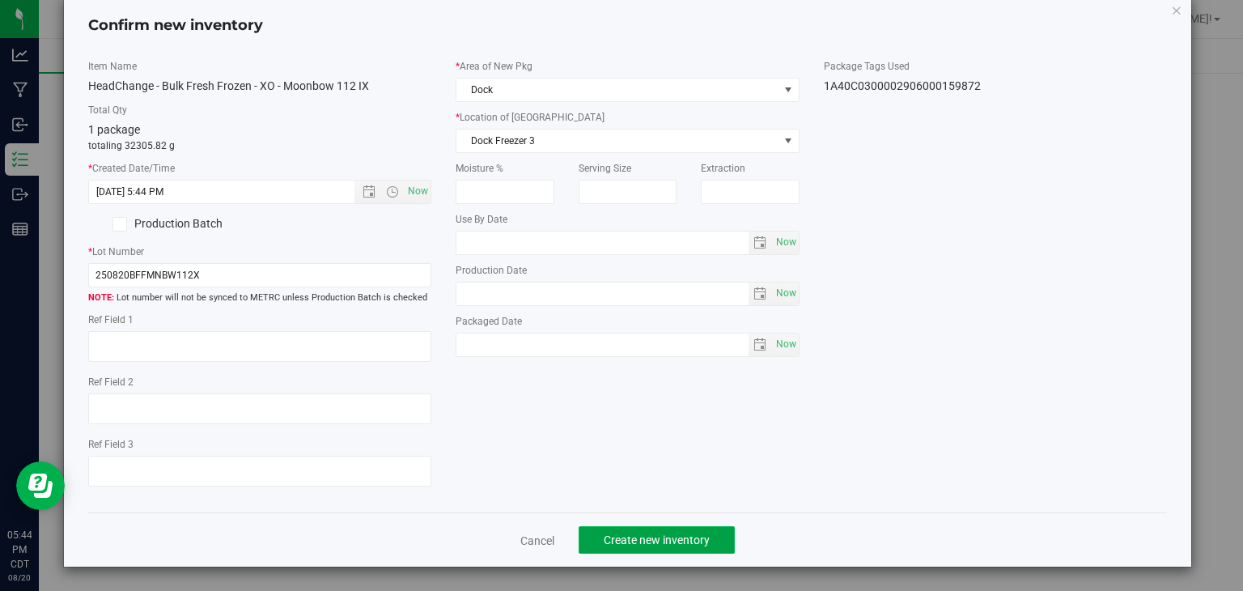
click at [651, 531] on button "Create new inventory" at bounding box center [657, 540] width 156 height 28
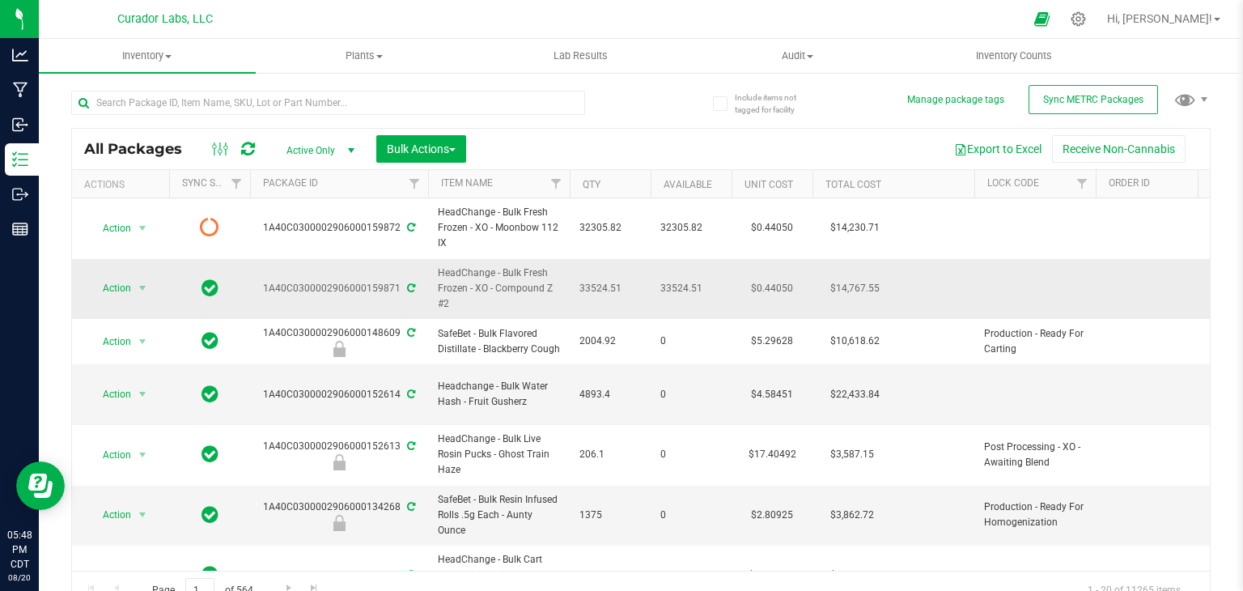
drag, startPoint x: 262, startPoint y: 279, endPoint x: 397, endPoint y: 284, distance: 134.5
click at [397, 284] on div "1A40C0300002906000159871" at bounding box center [339, 288] width 183 height 15
click at [344, 108] on input "text" at bounding box center [328, 103] width 514 height 24
type input "frozen"
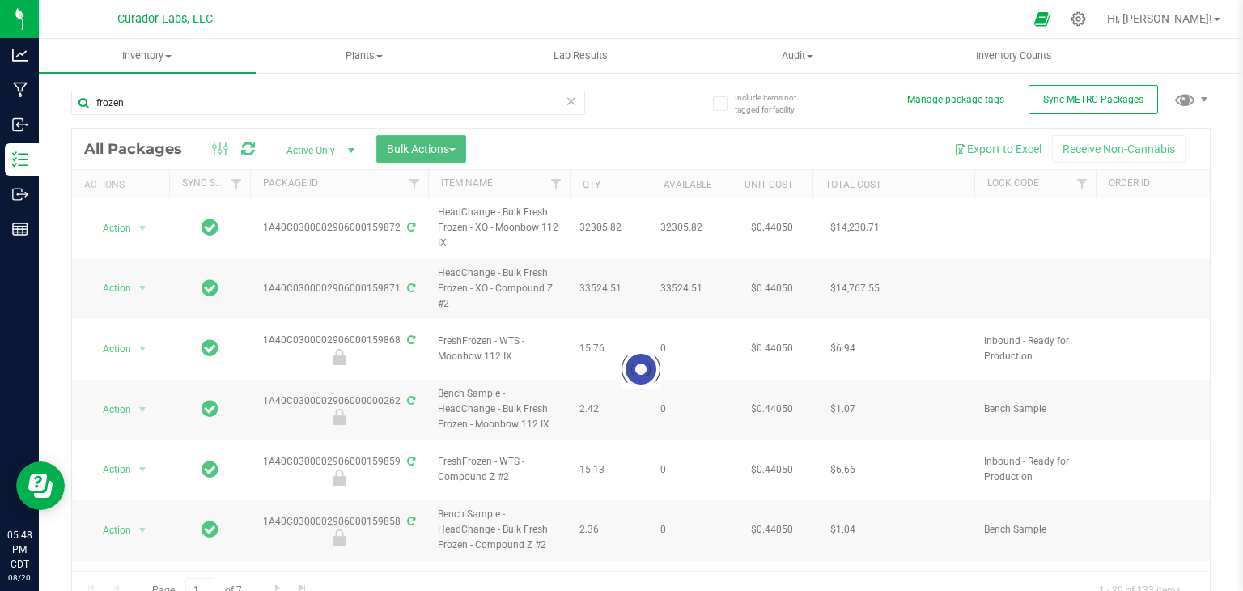
click at [444, 147] on span "Bulk Actions" at bounding box center [421, 148] width 69 height 13
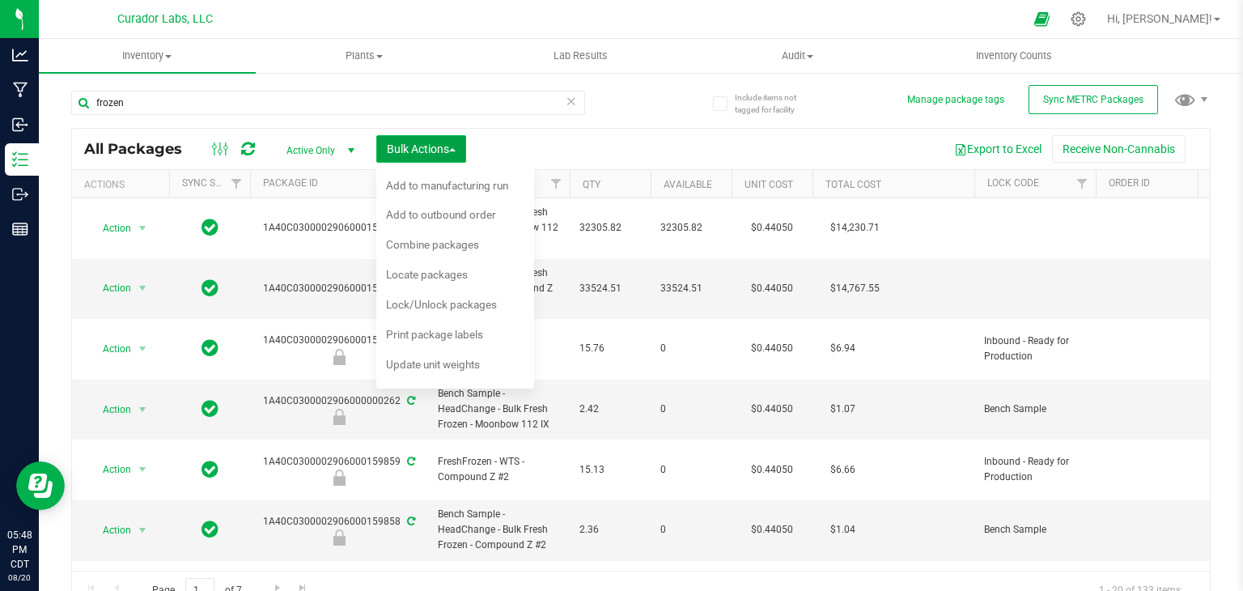
click at [444, 147] on span "Bulk Actions" at bounding box center [421, 148] width 69 height 13
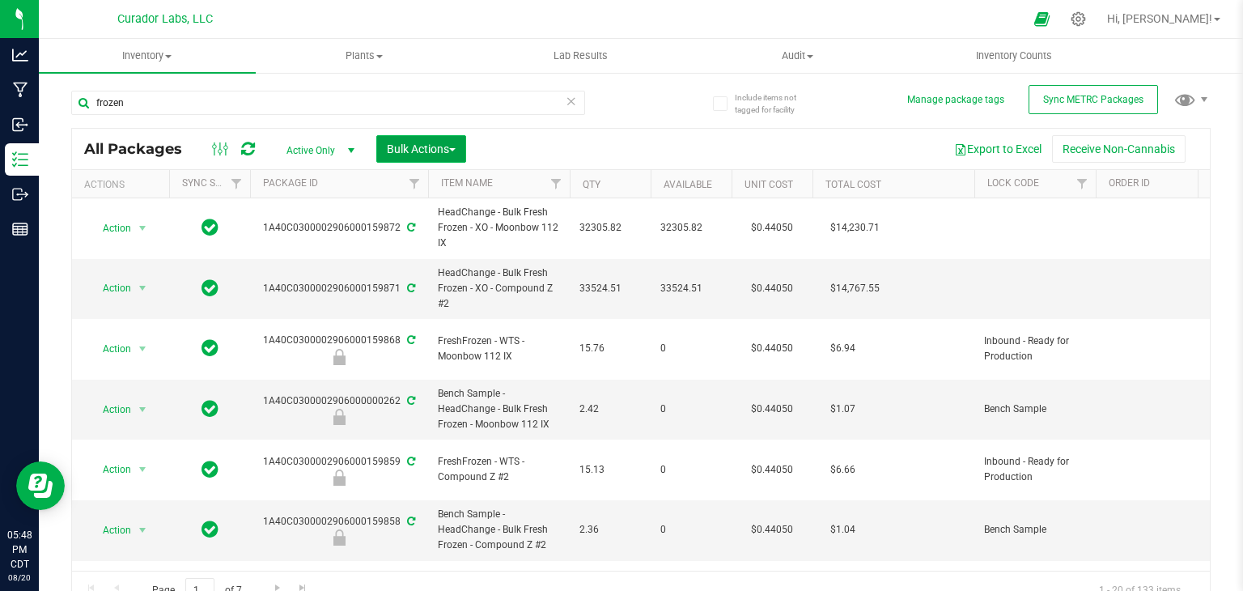
click at [444, 147] on span "Bulk Actions" at bounding box center [421, 148] width 69 height 13
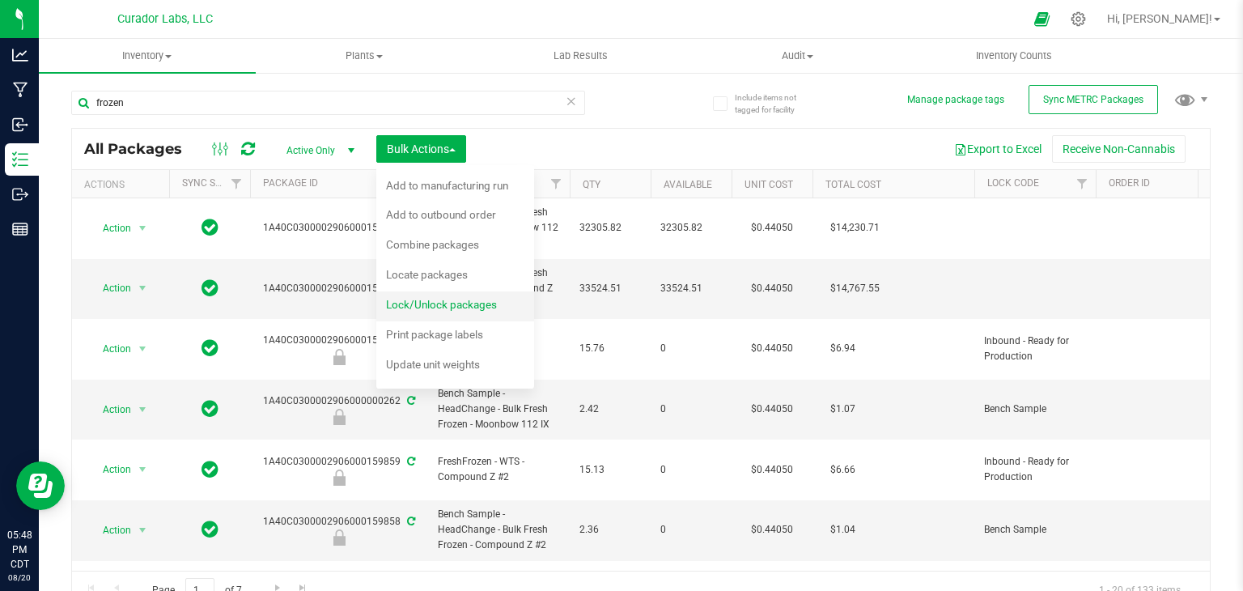
click at [450, 312] on div "Lock/Unlock packages" at bounding box center [452, 307] width 133 height 26
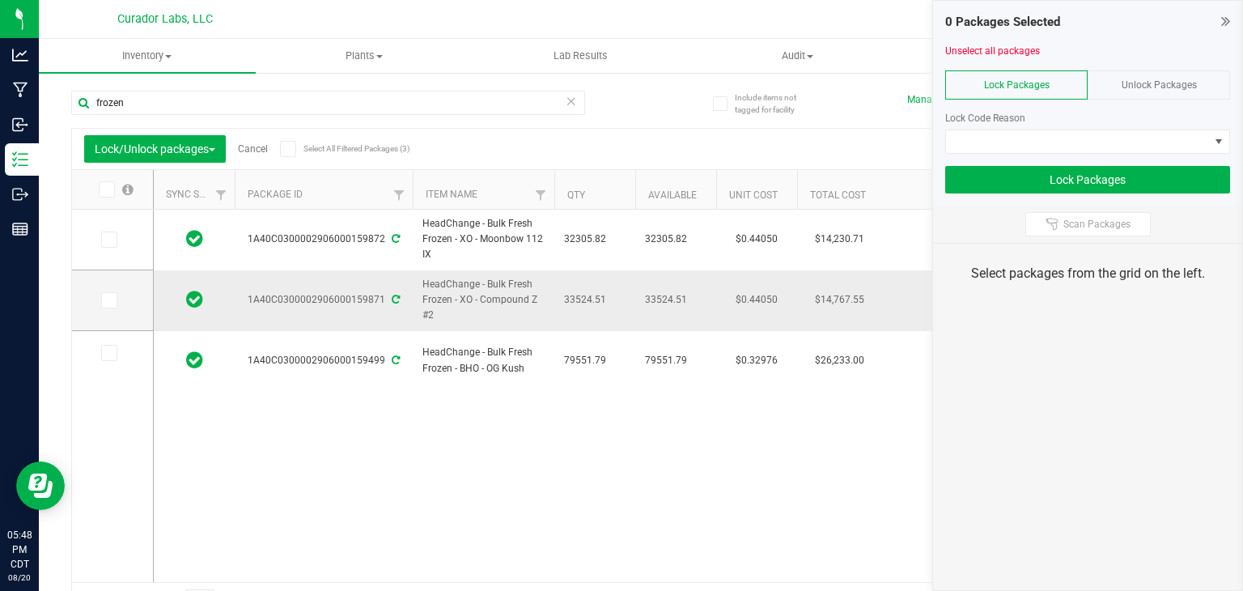
drag, startPoint x: 444, startPoint y: 314, endPoint x: 424, endPoint y: 287, distance: 33.0
click at [424, 287] on span "HeadChange - Bulk Fresh Frozen - XO - Compound Z #2" at bounding box center [484, 300] width 122 height 47
copy span "HeadChange - Bulk Fresh Frozen - XO - Compound Z #2"
click at [533, 282] on span "HeadChange - Bulk Fresh Frozen - XO - Compound Z #2" at bounding box center [484, 300] width 122 height 47
drag, startPoint x: 244, startPoint y: 300, endPoint x: 382, endPoint y: 301, distance: 138.4
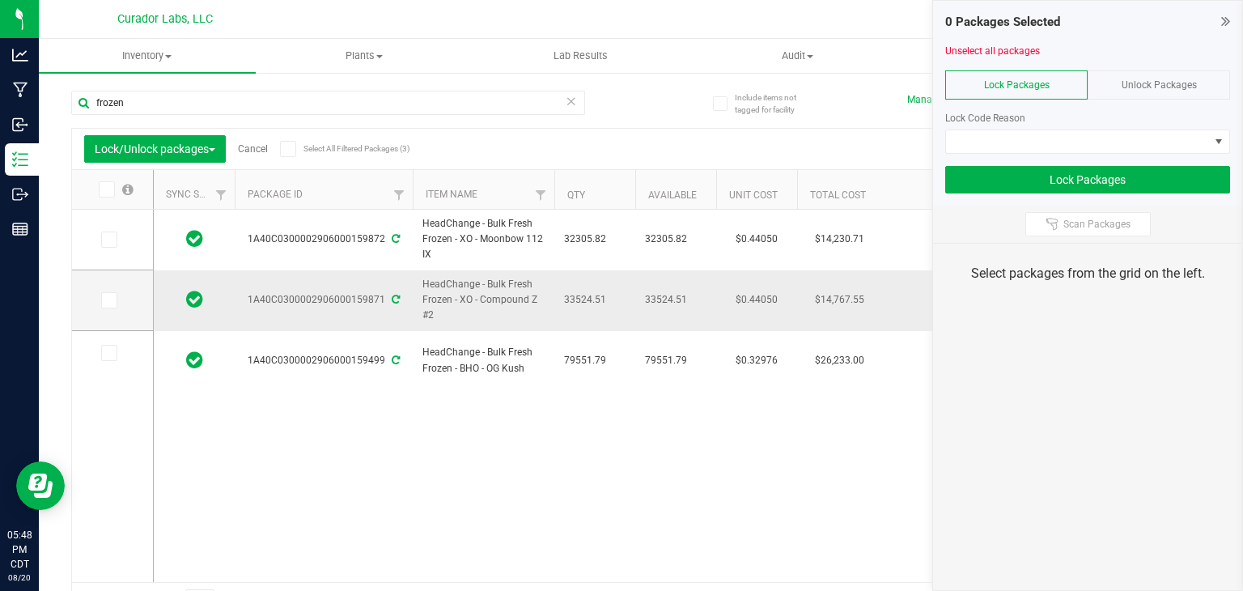
click at [382, 301] on div "1A40C0300002906000159871" at bounding box center [323, 299] width 183 height 15
copy div "1A40C0300002906000159871"
drag, startPoint x: 614, startPoint y: 299, endPoint x: 562, endPoint y: 298, distance: 52.6
click at [562, 298] on td "33524.51" at bounding box center [594, 300] width 81 height 61
copy span "33524.51"
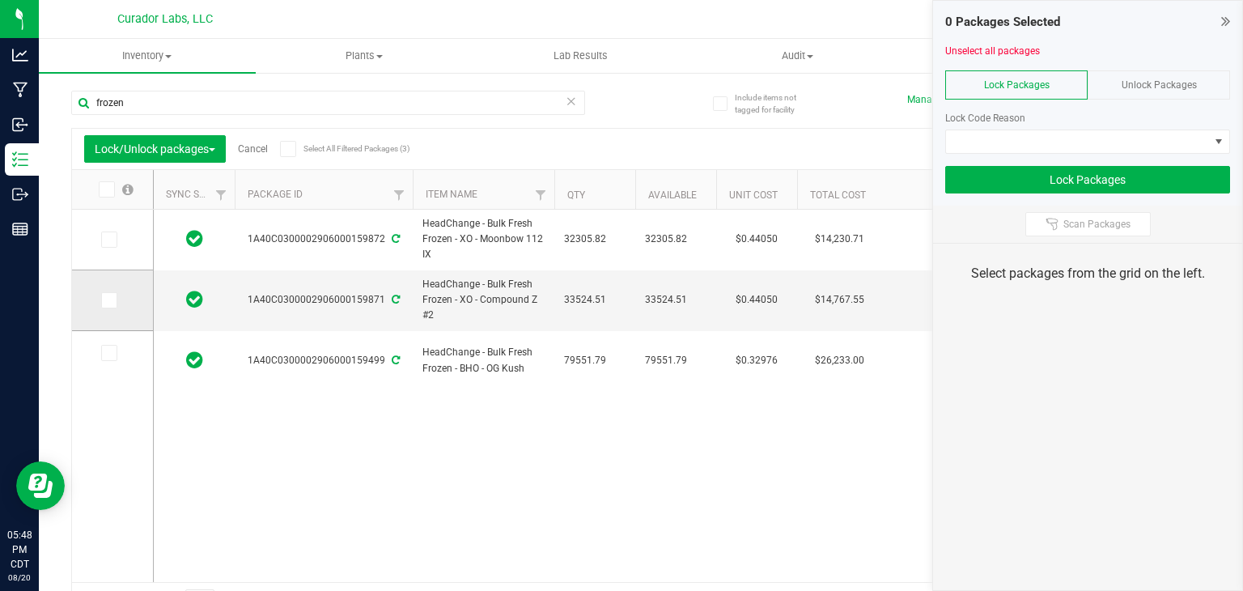
click at [103, 300] on icon at bounding box center [108, 300] width 11 height 0
click at [0, 0] on input "checkbox" at bounding box center [0, 0] width 0 height 0
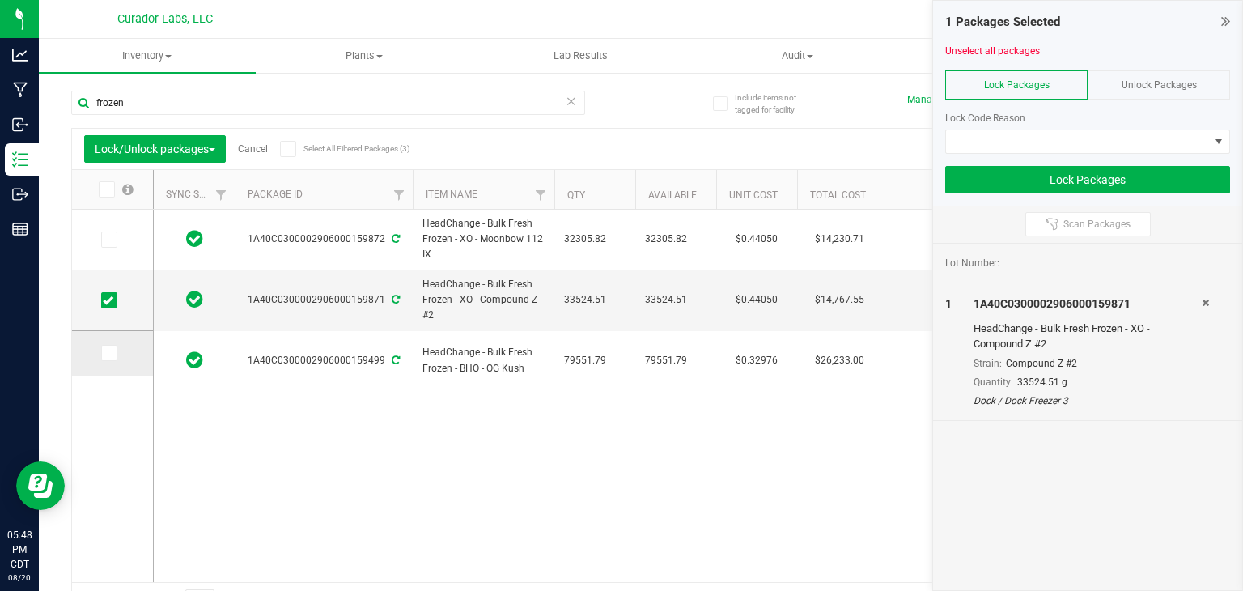
click at [106, 353] on icon at bounding box center [108, 353] width 11 height 0
click at [0, 0] on input "checkbox" at bounding box center [0, 0] width 0 height 0
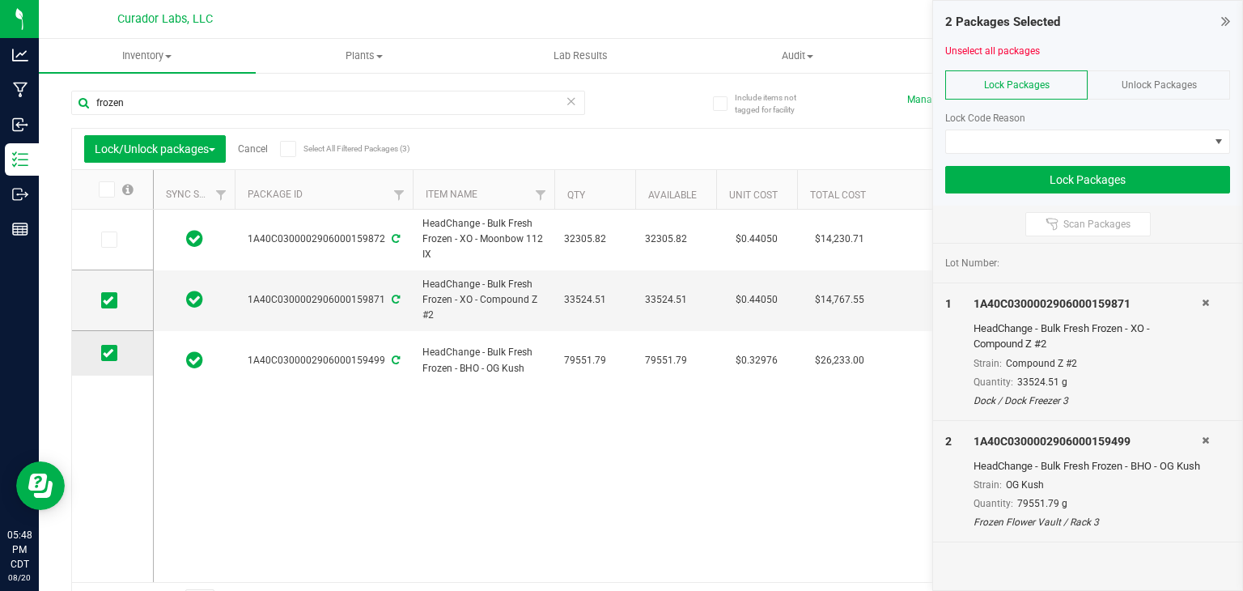
click at [113, 351] on span at bounding box center [109, 353] width 16 height 16
click at [0, 0] on input "checkbox" at bounding box center [0, 0] width 0 height 0
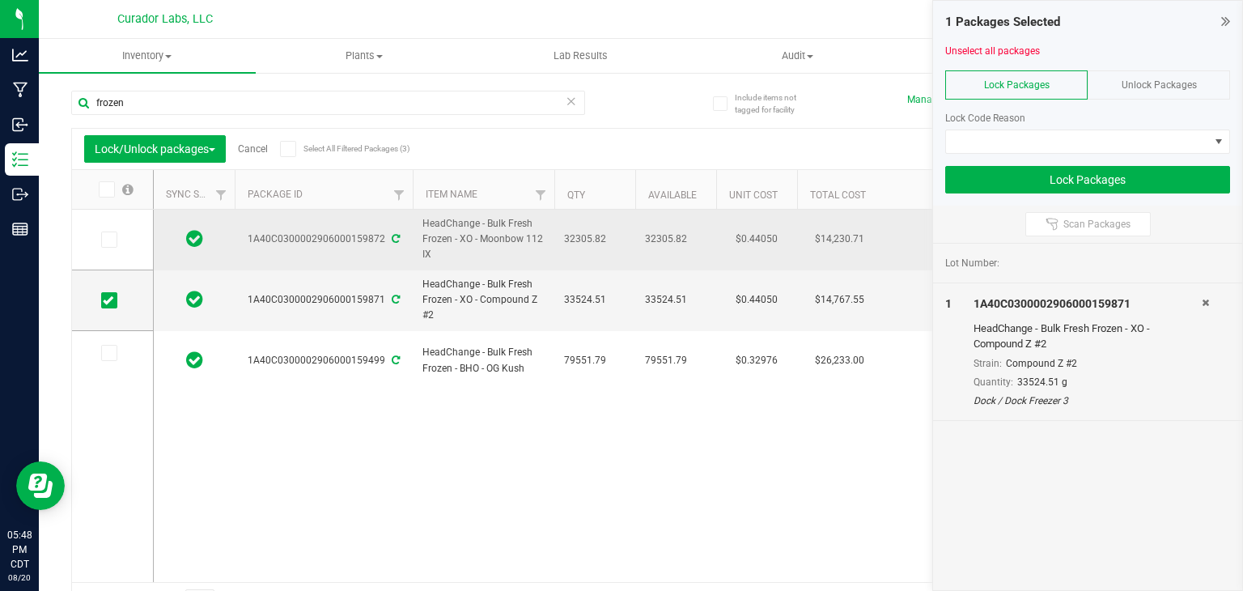
drag, startPoint x: 438, startPoint y: 250, endPoint x: 419, endPoint y: 222, distance: 33.9
click at [419, 222] on td "HeadChange - Bulk Fresh Frozen - XO - Moonbow 112 IX" at bounding box center [484, 240] width 142 height 61
copy span "HeadChange - Bulk Fresh Frozen - XO - Moonbow 112 IX"
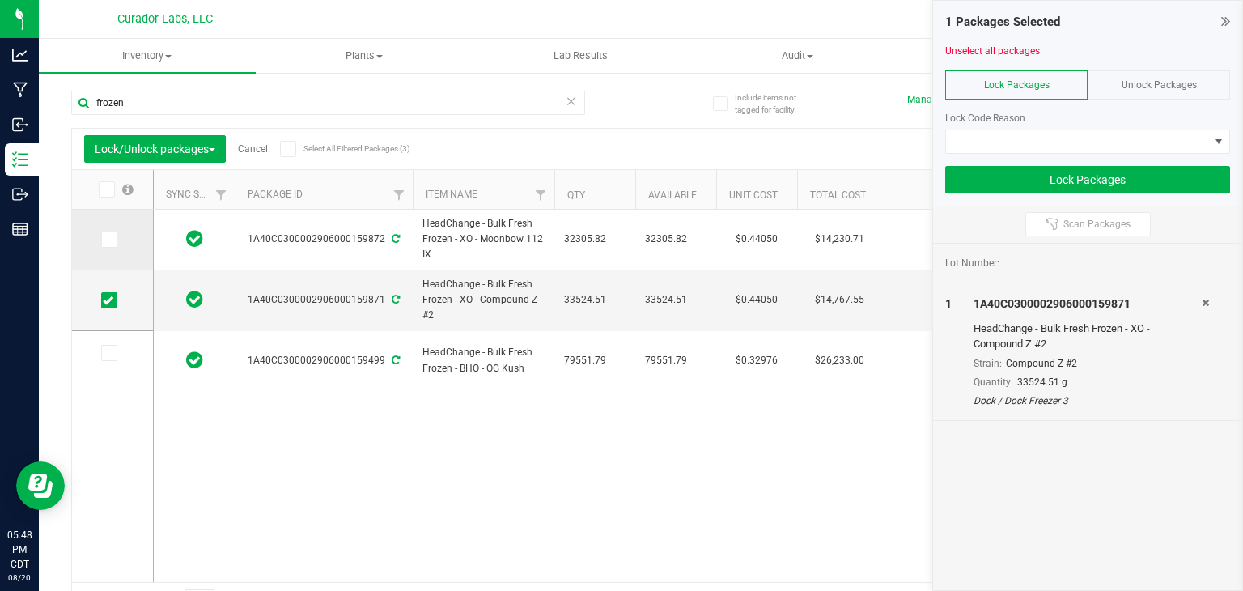
click at [118, 239] on label at bounding box center [112, 239] width 23 height 16
click at [0, 0] on input "checkbox" at bounding box center [0, 0] width 0 height 0
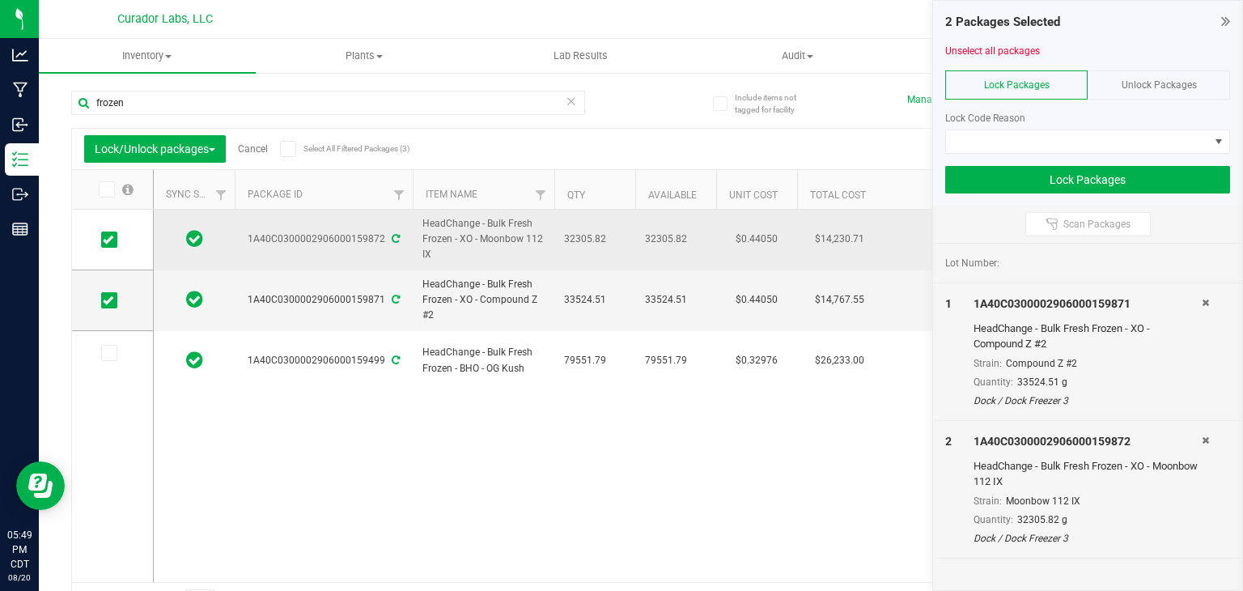
drag, startPoint x: 244, startPoint y: 238, endPoint x: 380, endPoint y: 239, distance: 136.0
click at [380, 239] on div "1A40C0300002906000159872" at bounding box center [323, 238] width 183 height 15
copy div "1A40C0300002906000159872"
drag, startPoint x: 556, startPoint y: 235, endPoint x: 612, endPoint y: 248, distance: 57.3
click at [612, 248] on td "32305.82" at bounding box center [594, 240] width 81 height 61
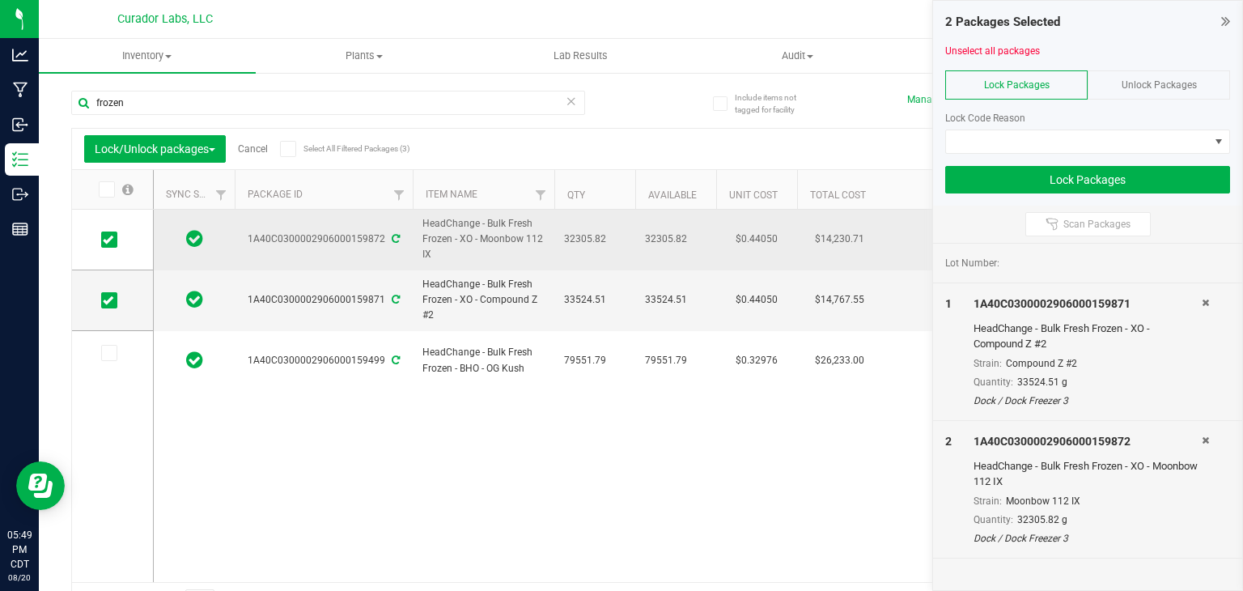
copy span "32305.82"
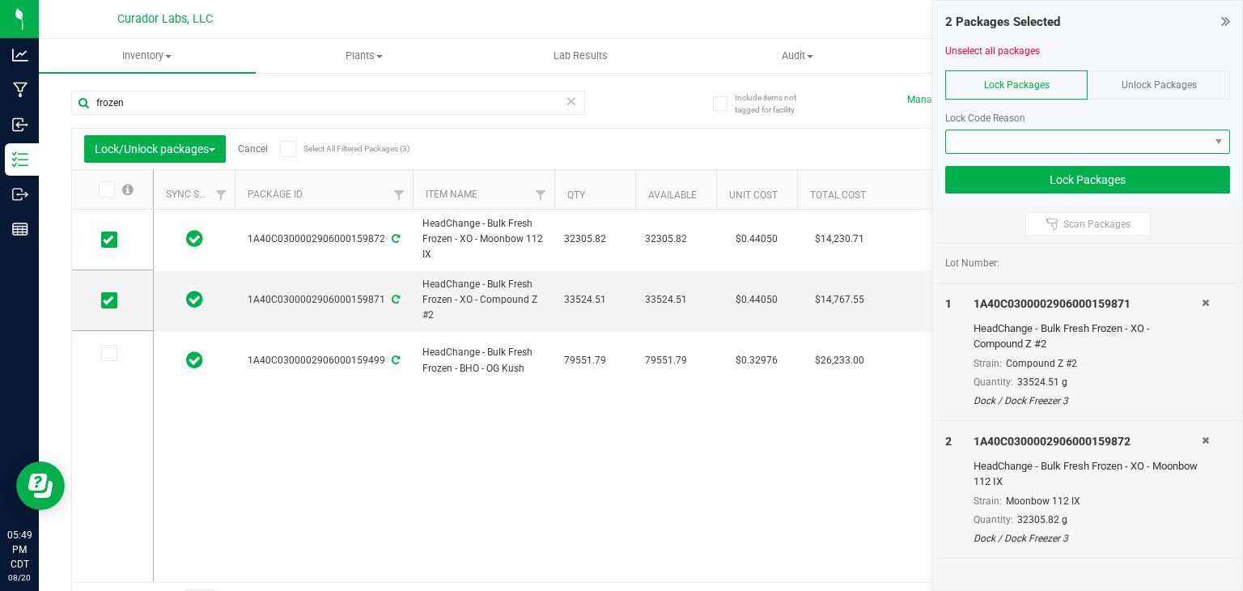
click at [1023, 134] on span at bounding box center [1077, 141] width 263 height 23
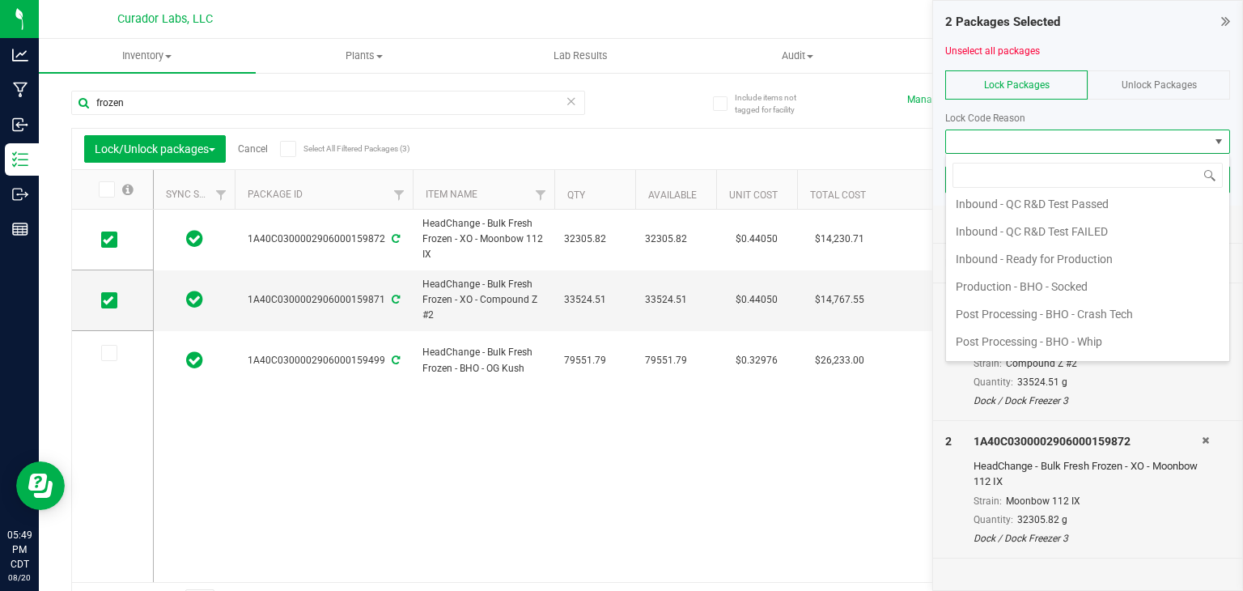
scroll to position [228, 0]
click at [1015, 260] on li "Inbound - Ready for Production" at bounding box center [1087, 257] width 283 height 28
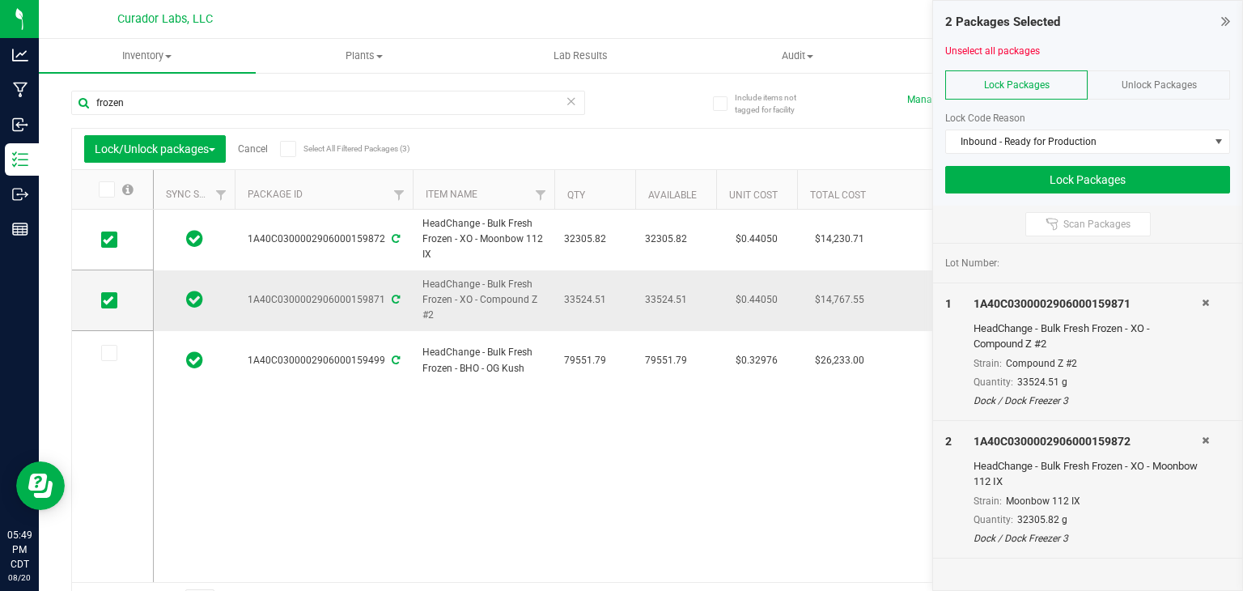
drag, startPoint x: 439, startPoint y: 313, endPoint x: 480, endPoint y: 304, distance: 42.4
click at [480, 304] on span "HeadChange - Bulk Fresh Frozen - XO - Compound Z #2" at bounding box center [484, 300] width 122 height 47
copy span "Compound Z #2"
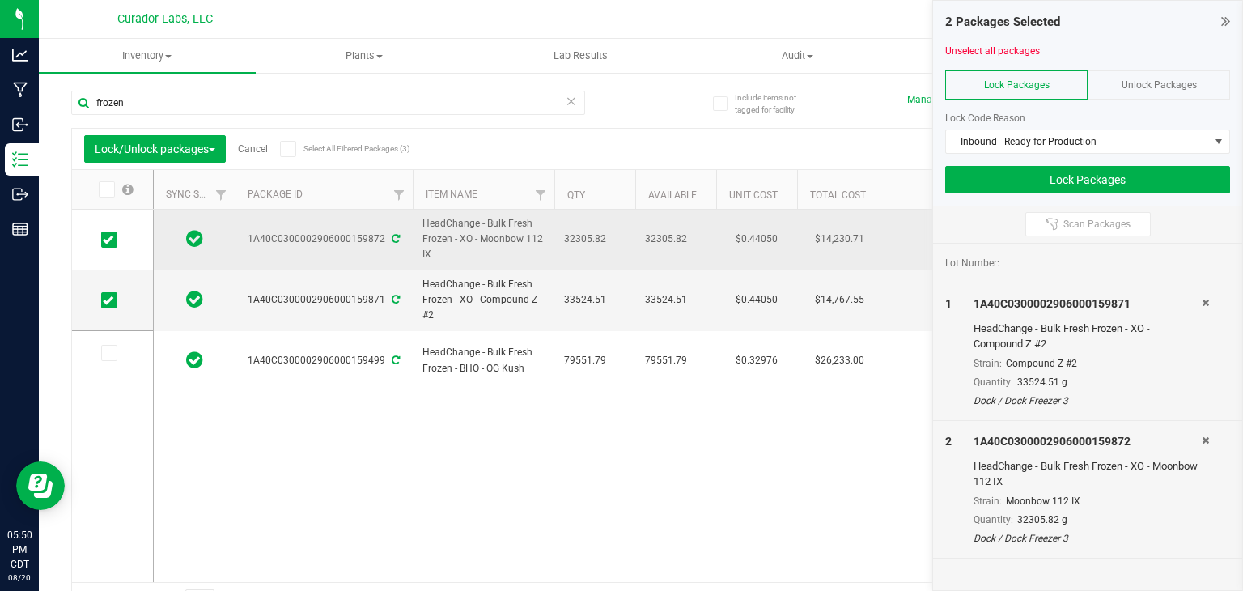
drag, startPoint x: 431, startPoint y: 253, endPoint x: 478, endPoint y: 243, distance: 48.1
click at [478, 243] on span "HeadChange - Bulk Fresh Frozen - XO - Moonbow 112 IX" at bounding box center [484, 239] width 122 height 47
copy span "Moonbow 112 IX"
drag, startPoint x: 610, startPoint y: 236, endPoint x: 565, endPoint y: 239, distance: 45.4
click at [565, 239] on span "32305.82" at bounding box center [595, 238] width 62 height 15
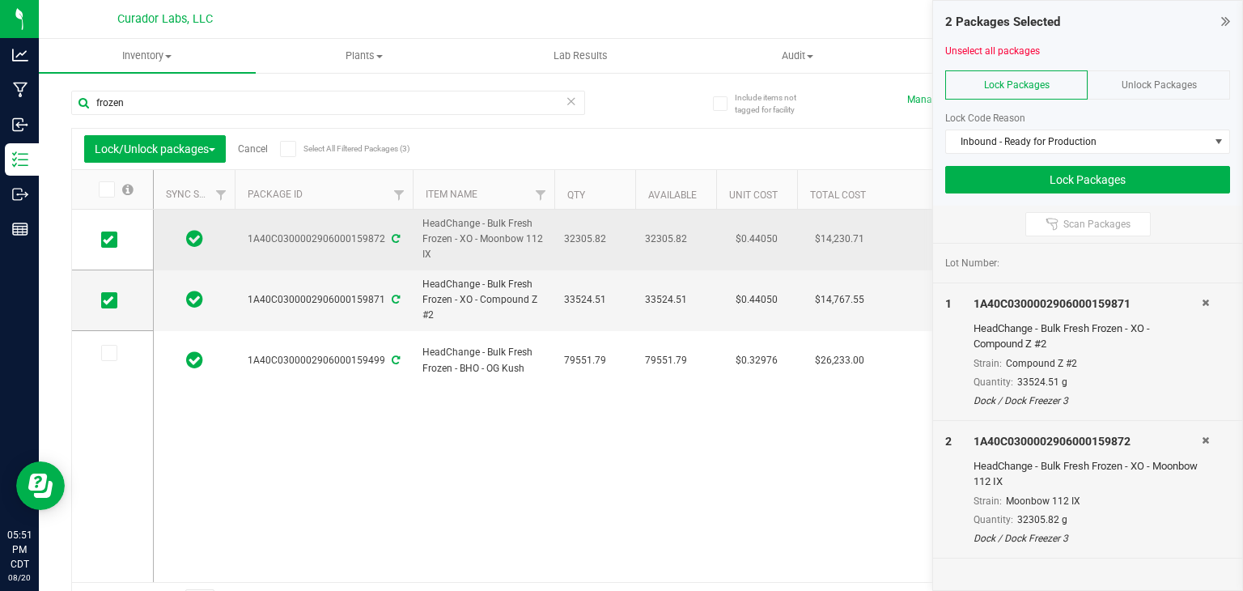
copy span "32305.82"
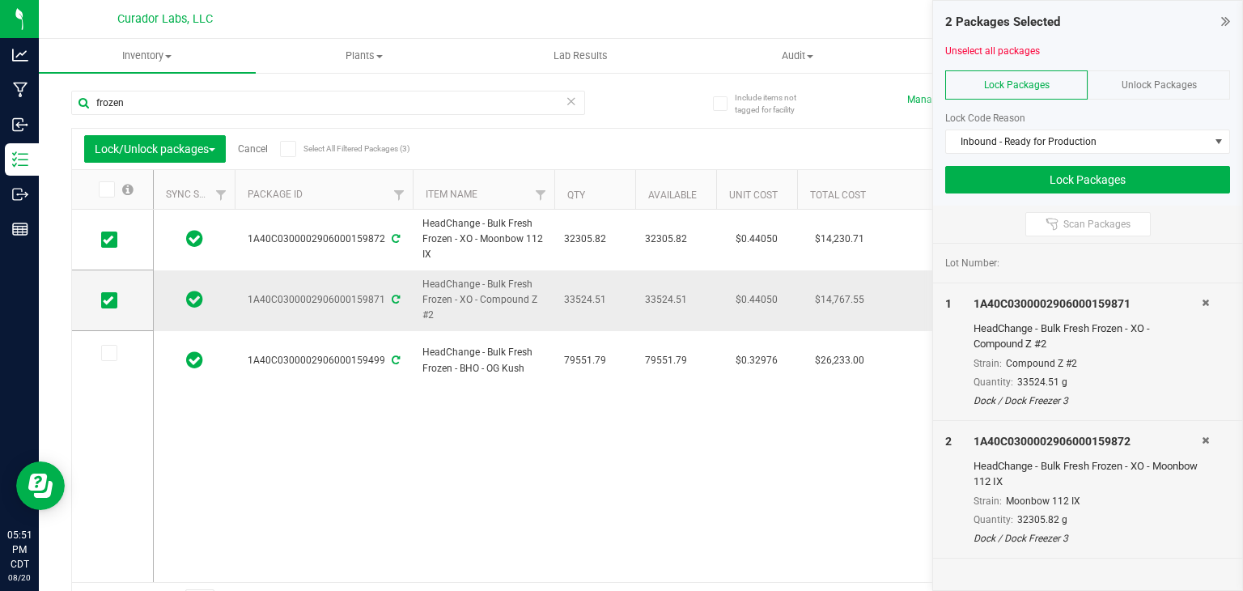
drag, startPoint x: 609, startPoint y: 299, endPoint x: 563, endPoint y: 299, distance: 46.1
click at [564, 299] on span "33524.51" at bounding box center [595, 299] width 62 height 15
copy span "33524.51"
click at [1014, 166] on button "Lock Packages" at bounding box center [1087, 180] width 285 height 28
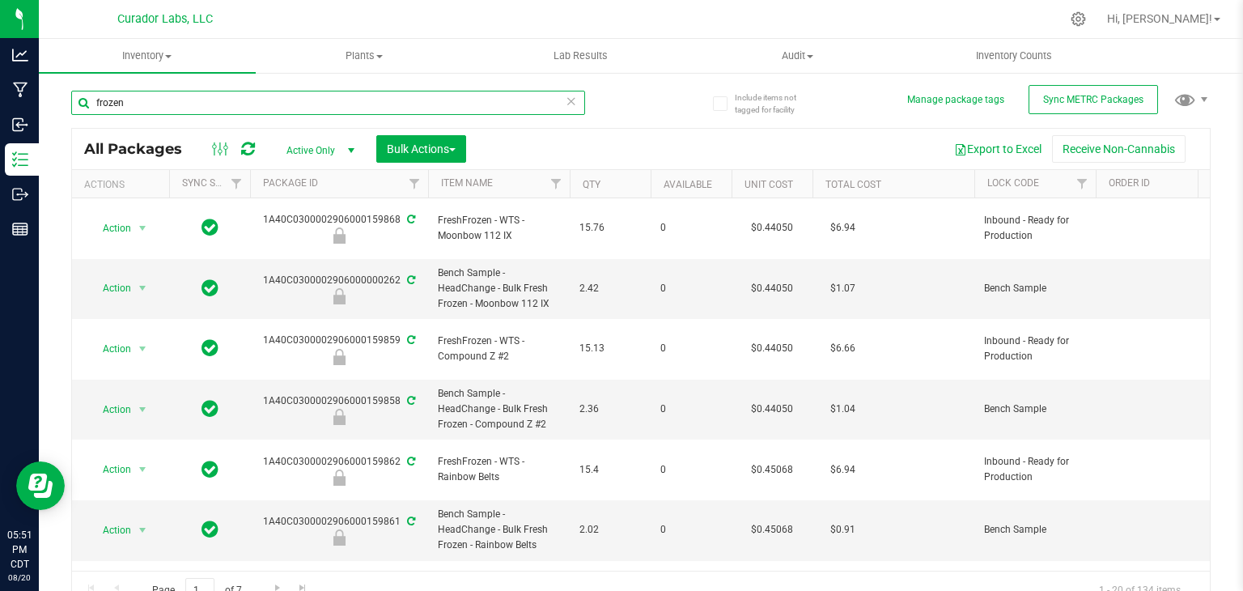
click at [246, 104] on input "frozen" at bounding box center [328, 103] width 514 height 24
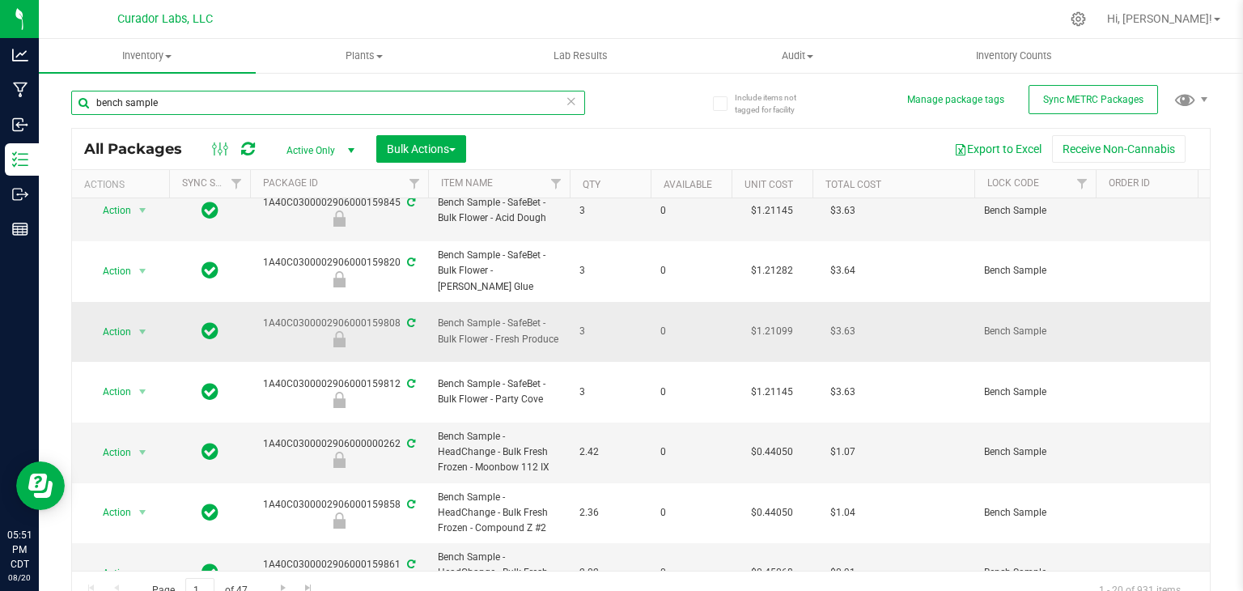
scroll to position [79, 0]
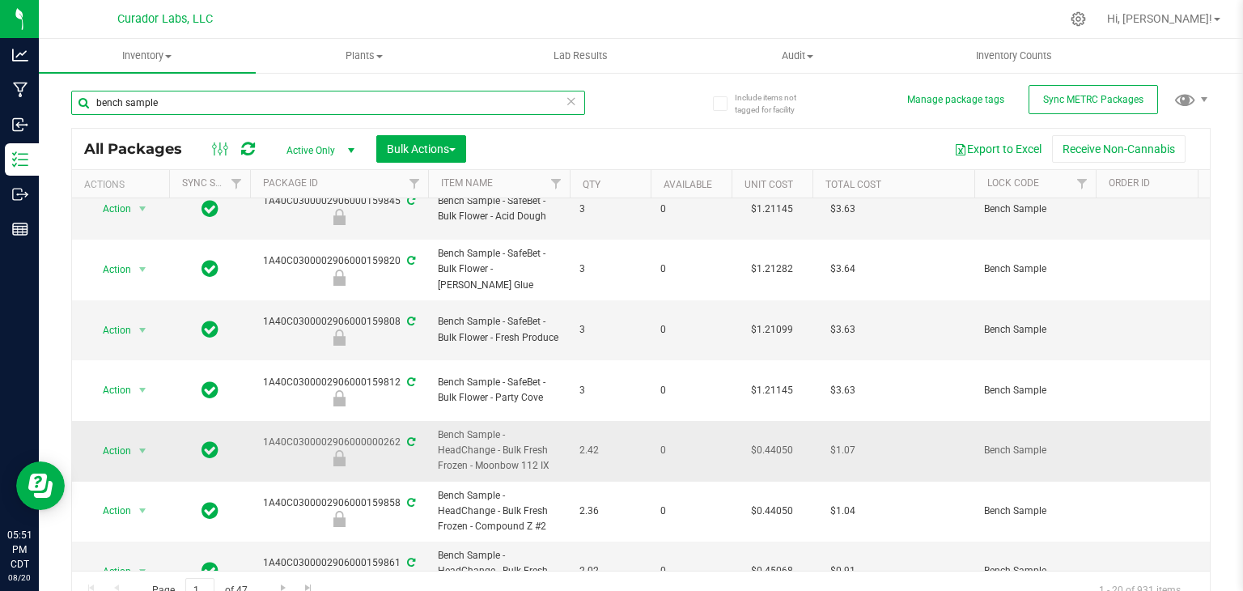
type input "bench sample"
drag, startPoint x: 262, startPoint y: 364, endPoint x: 398, endPoint y: 367, distance: 136.0
click at [398, 435] on div "1A40C0300002906000000262" at bounding box center [339, 451] width 183 height 32
copy div "1A40C0300002906000000262"
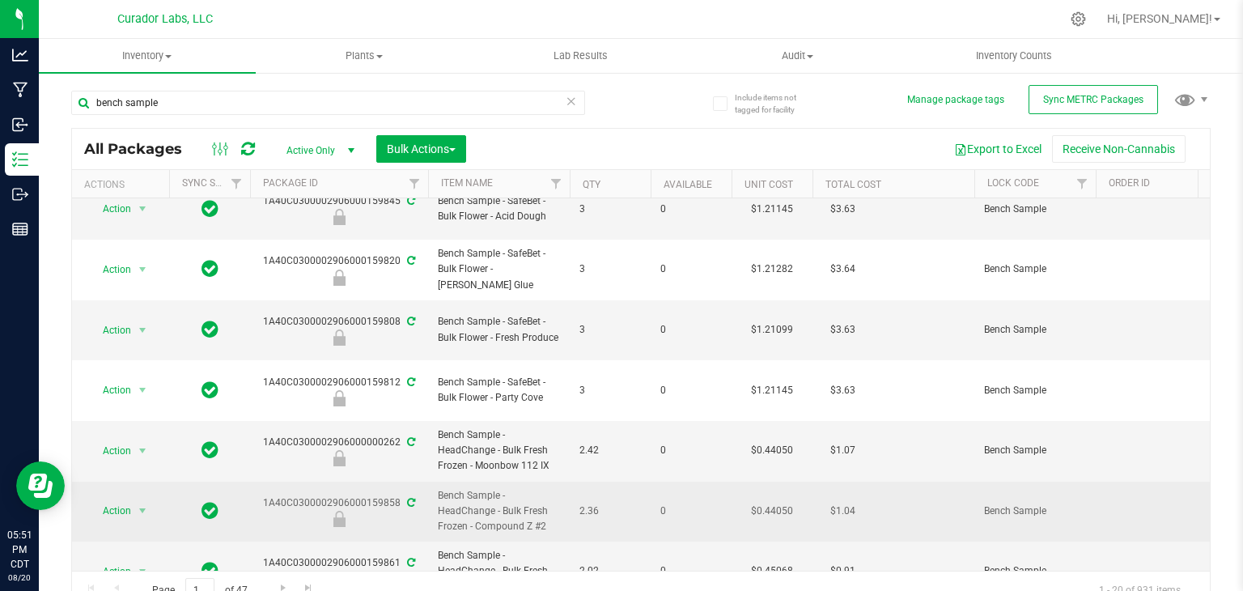
drag, startPoint x: 264, startPoint y: 427, endPoint x: 395, endPoint y: 431, distance: 131.2
click at [395, 495] on div "1A40C0300002906000159858" at bounding box center [339, 511] width 183 height 32
copy div "1A40C0300002906000159858"
